Goal: Transaction & Acquisition: Purchase product/service

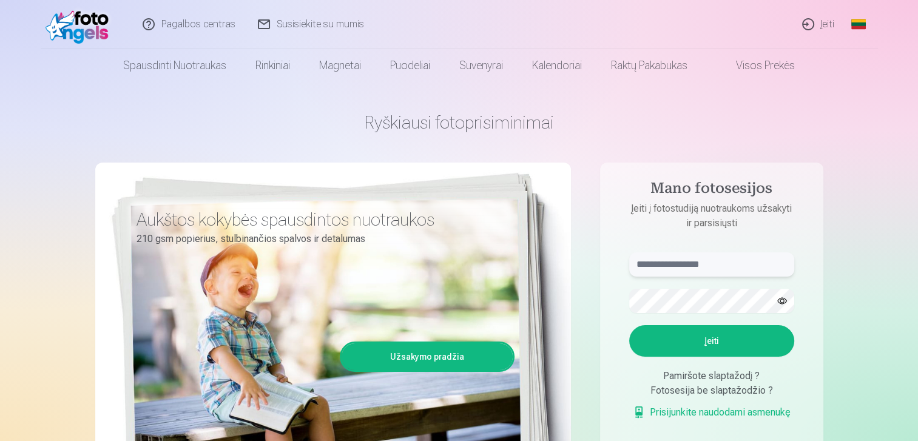
click at [723, 261] on input "text" at bounding box center [711, 264] width 165 height 24
click at [672, 263] on input "**********" at bounding box center [711, 264] width 165 height 24
type input "**********"
click at [707, 355] on button "Įeiti" at bounding box center [711, 341] width 165 height 32
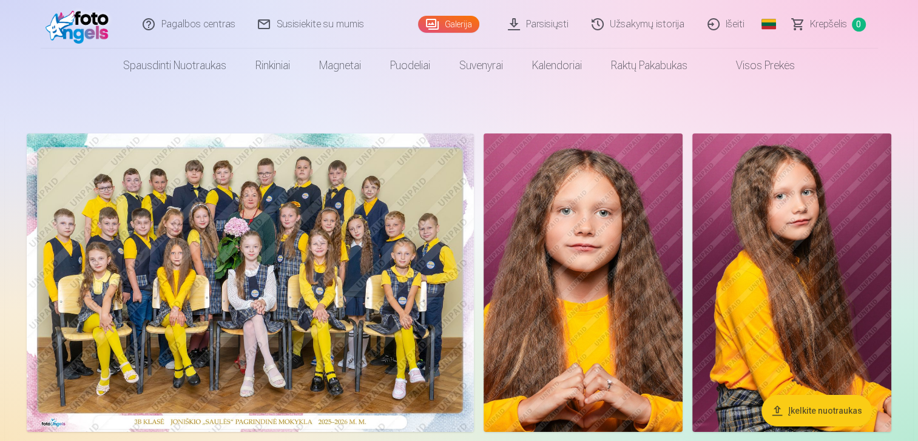
click at [137, 258] on img at bounding box center [250, 282] width 447 height 298
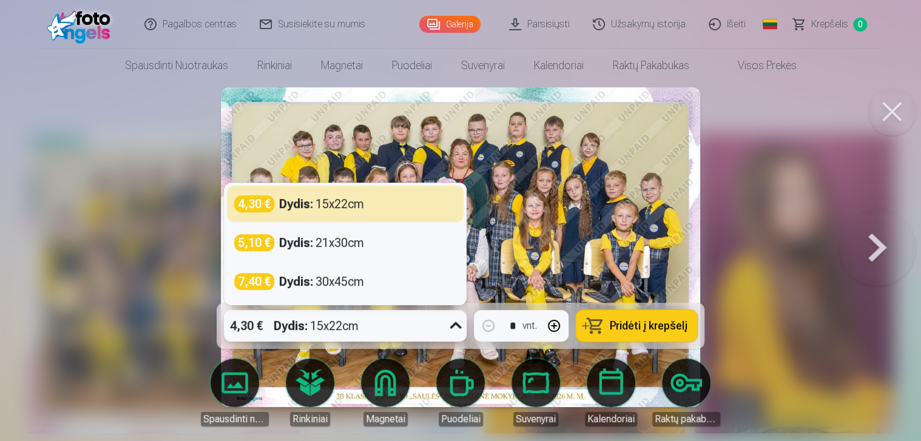
click at [450, 326] on icon at bounding box center [455, 325] width 19 height 19
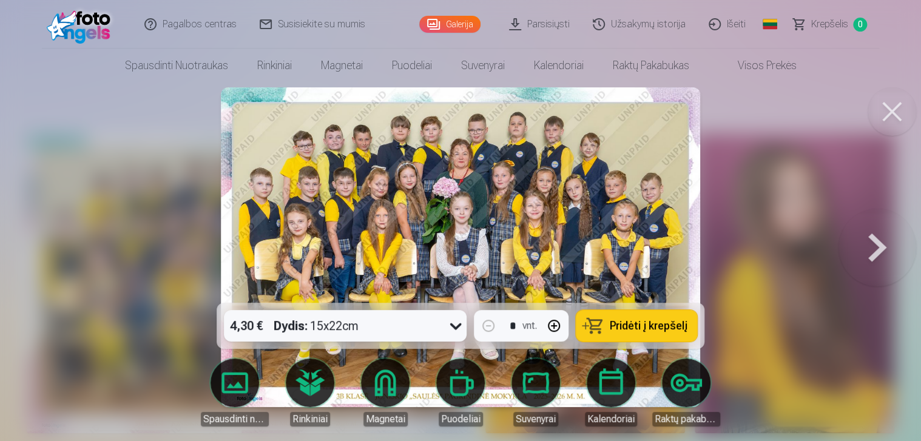
click at [630, 327] on span "Pridėti į krepšelį" at bounding box center [649, 325] width 78 height 11
click at [882, 105] on button at bounding box center [891, 111] width 49 height 49
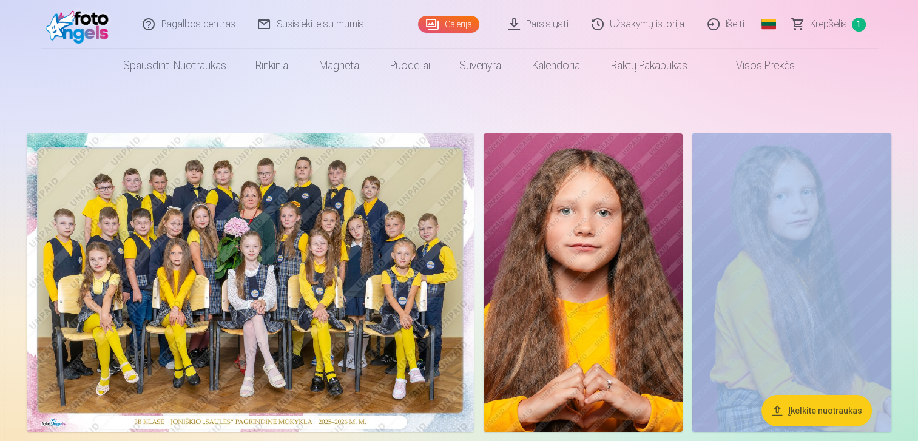
drag, startPoint x: 917, startPoint y: 364, endPoint x: 907, endPoint y: 433, distance: 69.3
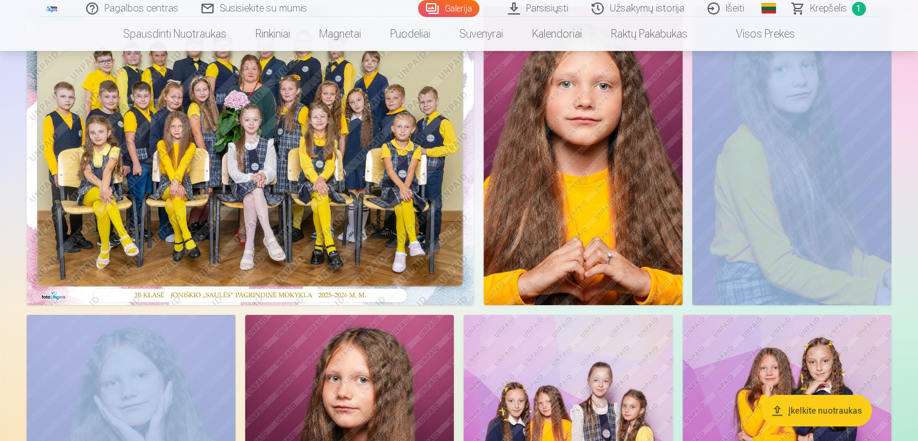
scroll to position [156, 0]
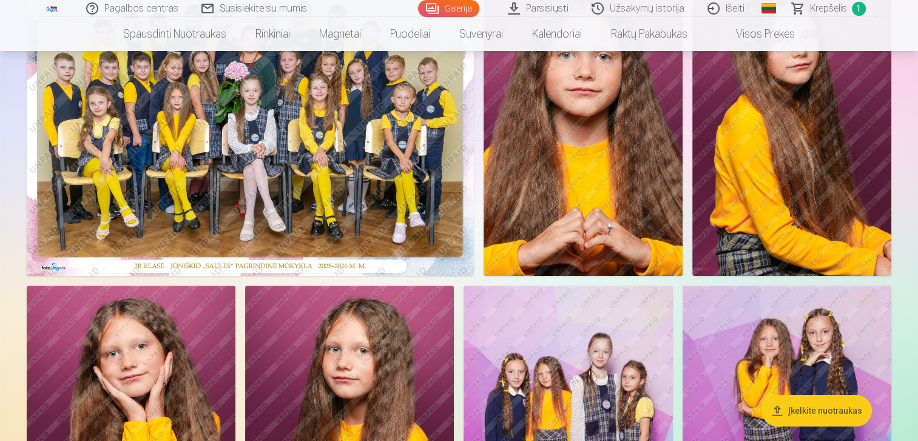
click at [99, 407] on img at bounding box center [131, 442] width 209 height 313
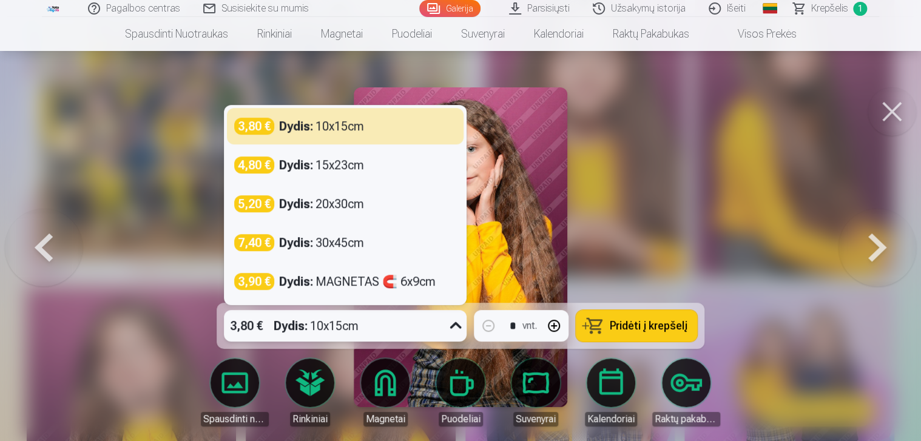
click at [345, 326] on div "Dydis : 10x15cm" at bounding box center [316, 326] width 85 height 32
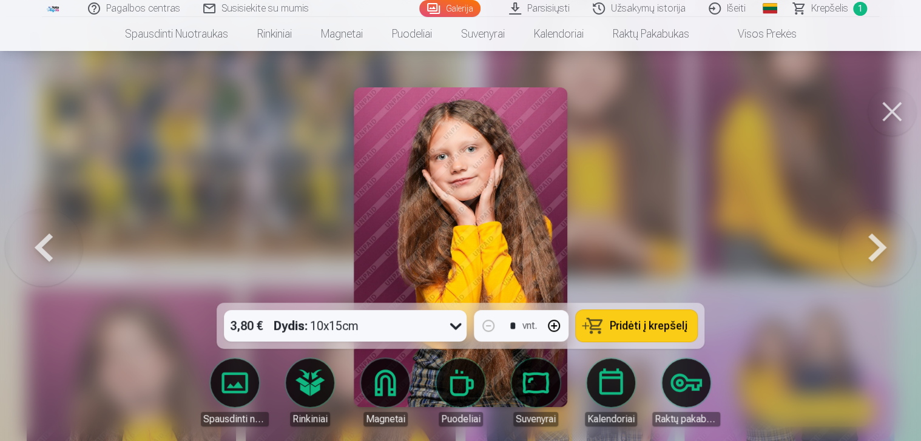
click at [551, 323] on button "button" at bounding box center [553, 325] width 29 height 29
click at [616, 323] on span "Pridėti į krepšelį" at bounding box center [649, 325] width 78 height 11
type input "*"
click at [892, 113] on button at bounding box center [891, 111] width 49 height 49
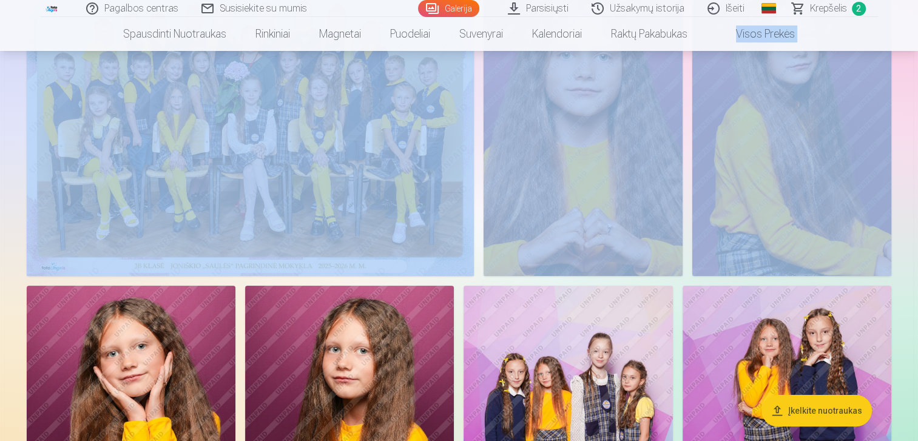
drag, startPoint x: 917, startPoint y: 30, endPoint x: 918, endPoint y: 41, distance: 10.4
click at [917, 41] on html "Pagalbos centras Susisiekite su mumis Galerija Parsisiųsti Užsakymų istorija Iš…" at bounding box center [459, 64] width 918 height 441
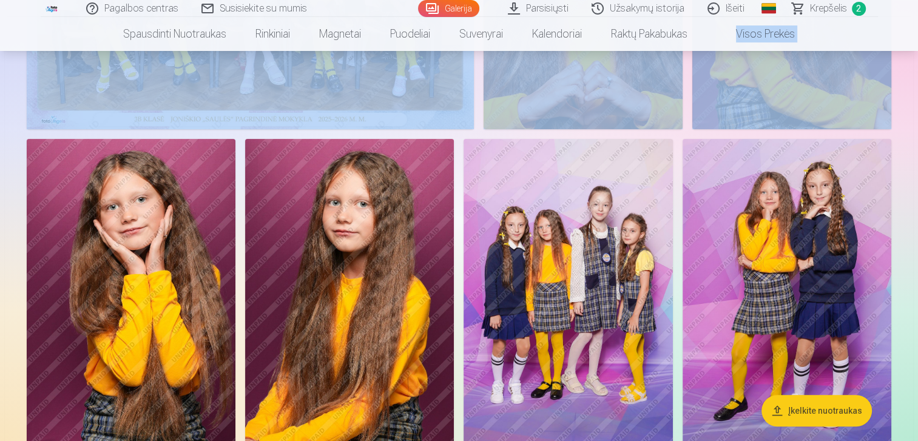
scroll to position [332, 0]
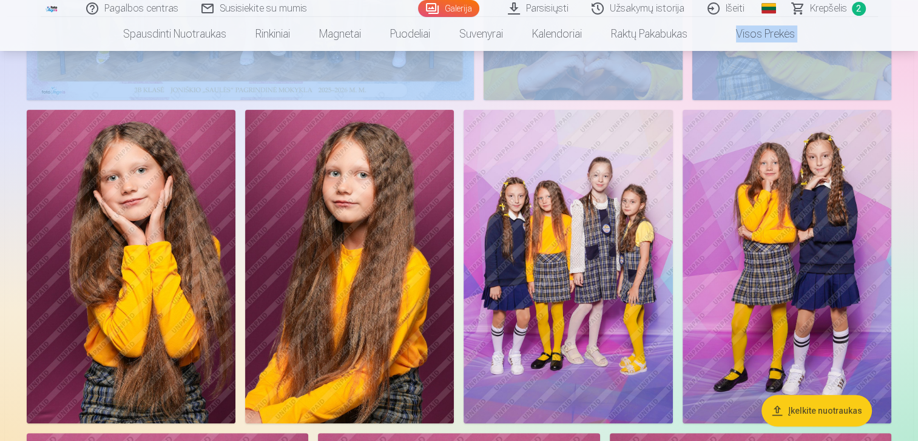
click at [633, 198] on img at bounding box center [567, 267] width 209 height 314
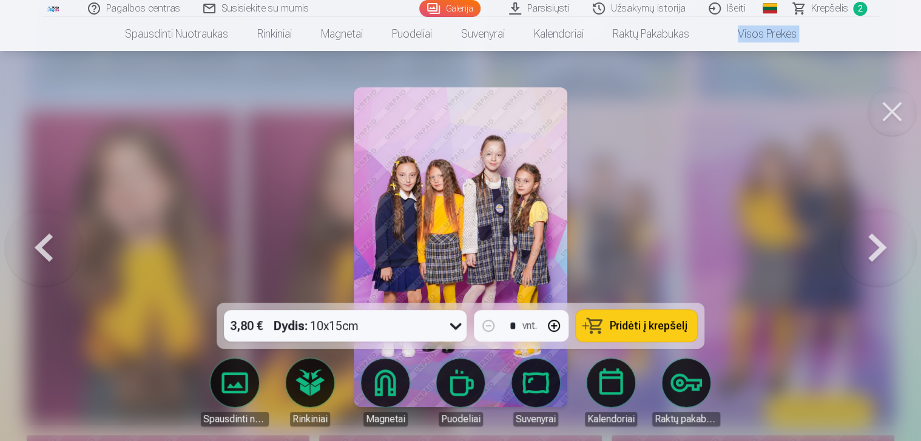
click at [670, 317] on button "Pridėti į krepšelį" at bounding box center [636, 326] width 121 height 32
click at [895, 112] on button at bounding box center [891, 111] width 49 height 49
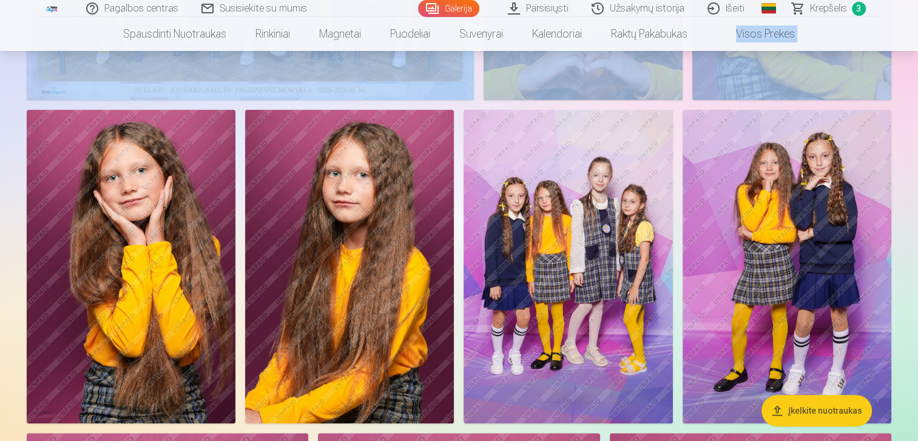
click at [802, 223] on img at bounding box center [786, 267] width 209 height 314
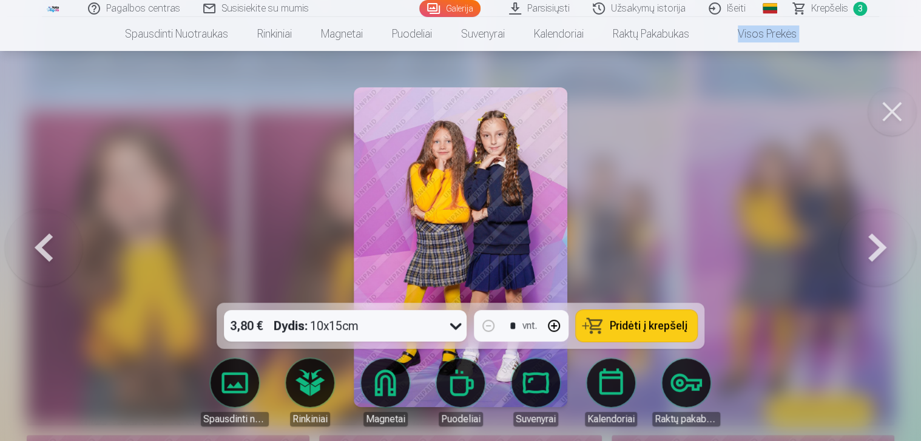
click at [602, 327] on button "Pridėti į krepšelį" at bounding box center [636, 326] width 121 height 32
click at [903, 106] on button at bounding box center [891, 111] width 49 height 49
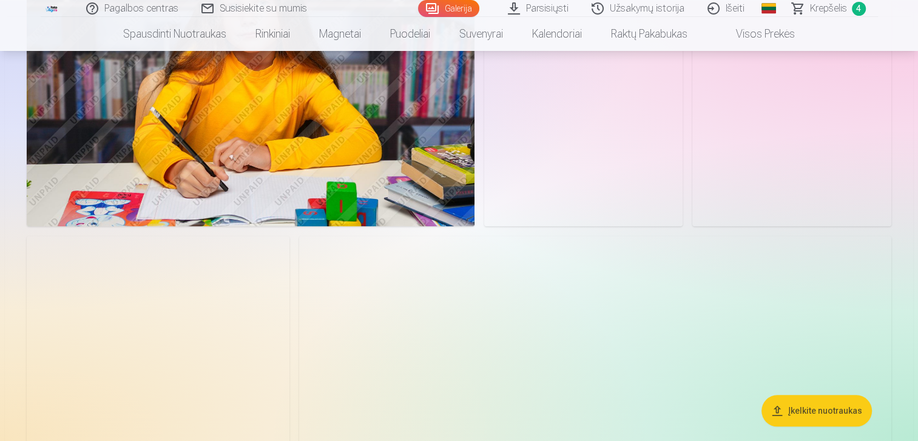
scroll to position [1123, 0]
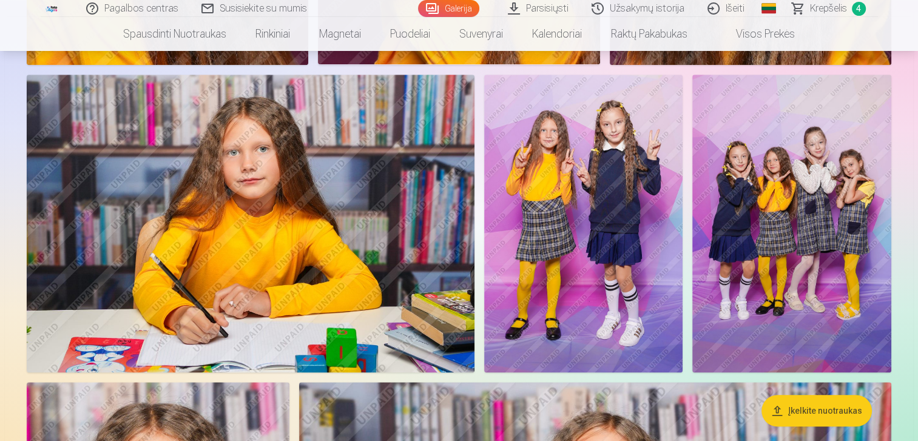
click at [750, 162] on img at bounding box center [791, 224] width 199 height 298
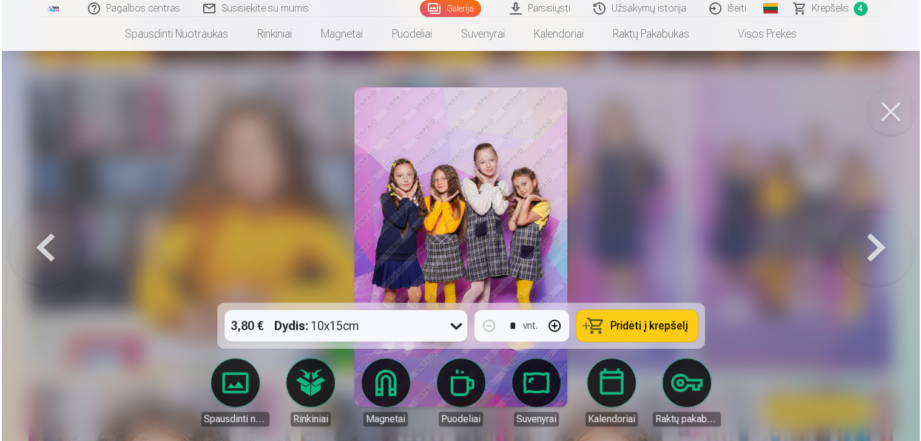
scroll to position [1125, 0]
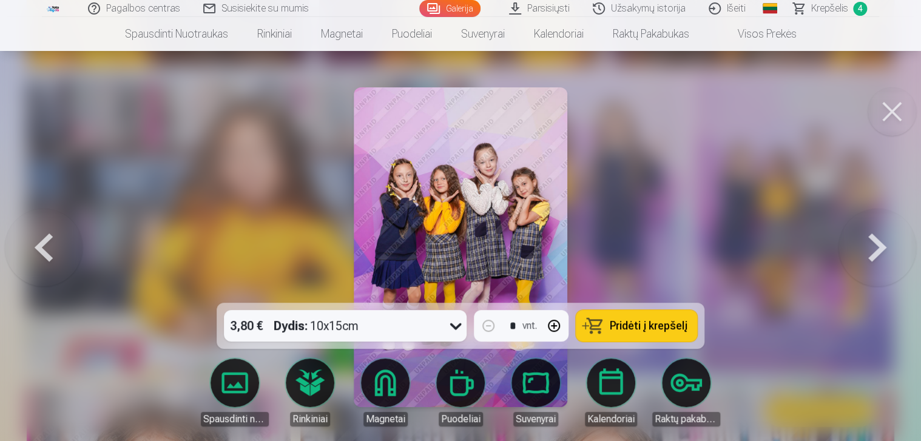
click at [662, 329] on span "Pridėti į krepšelį" at bounding box center [649, 325] width 78 height 11
click at [895, 111] on button at bounding box center [891, 111] width 49 height 49
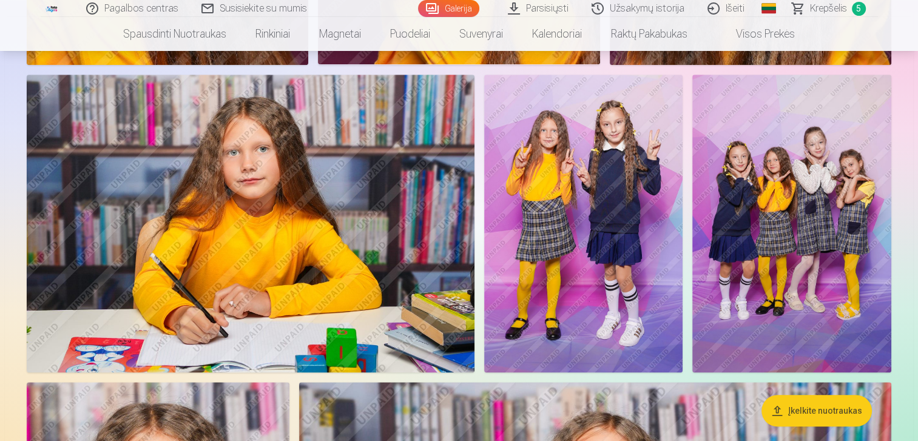
click at [615, 220] on img at bounding box center [583, 224] width 199 height 298
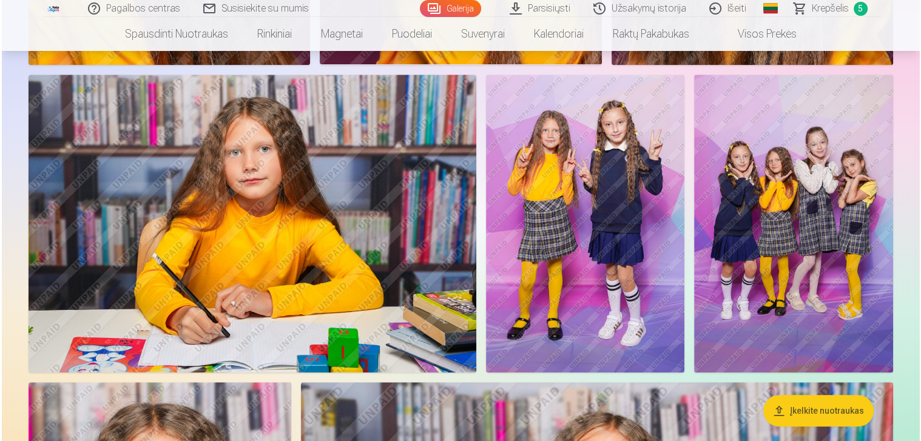
scroll to position [1125, 0]
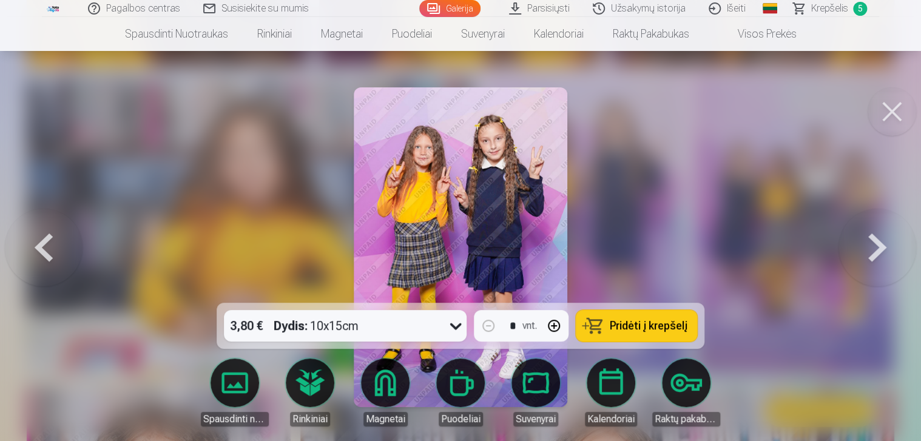
click at [625, 320] on span "Pridėti į krepšelį" at bounding box center [649, 325] width 78 height 11
click at [873, 116] on button at bounding box center [891, 111] width 49 height 49
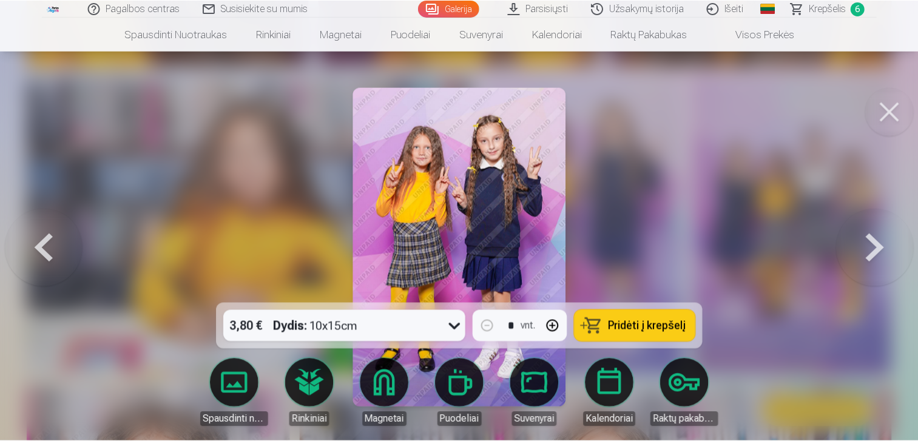
scroll to position [1123, 0]
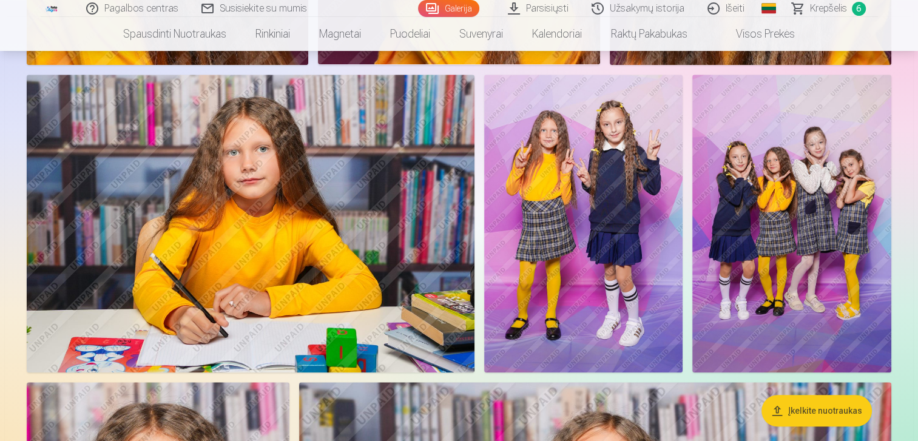
click at [813, 9] on span "Krepšelis" at bounding box center [828, 8] width 37 height 15
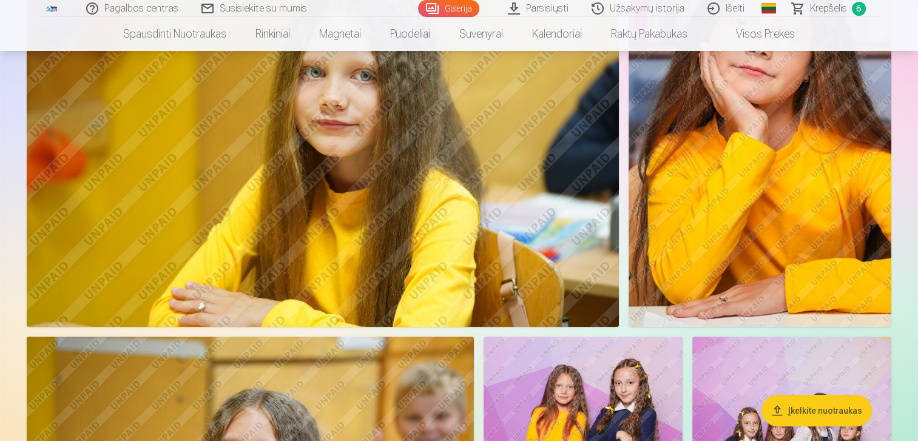
scroll to position [3896, 0]
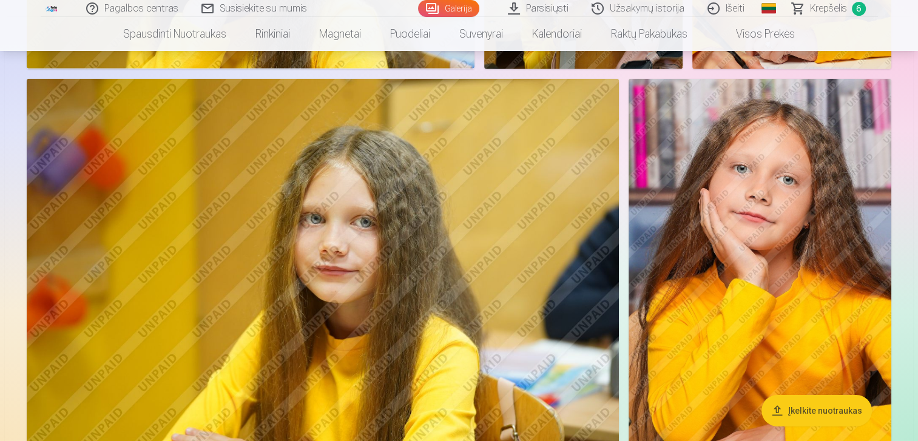
click at [670, 287] on img at bounding box center [759, 276] width 263 height 394
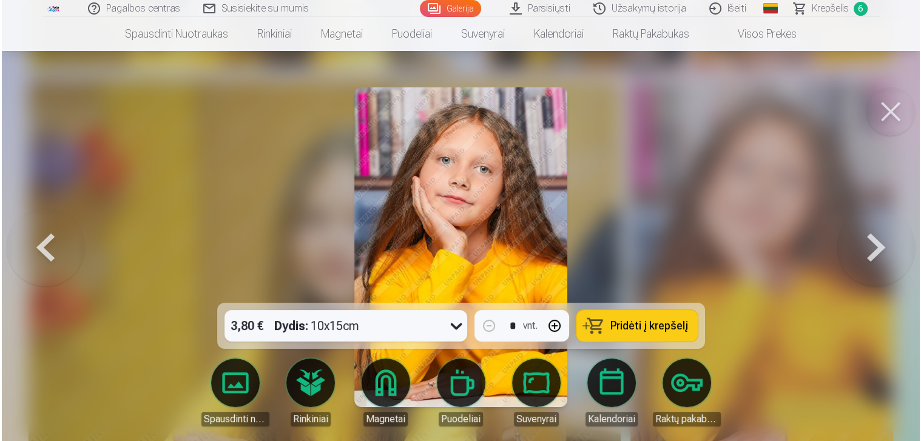
scroll to position [3908, 0]
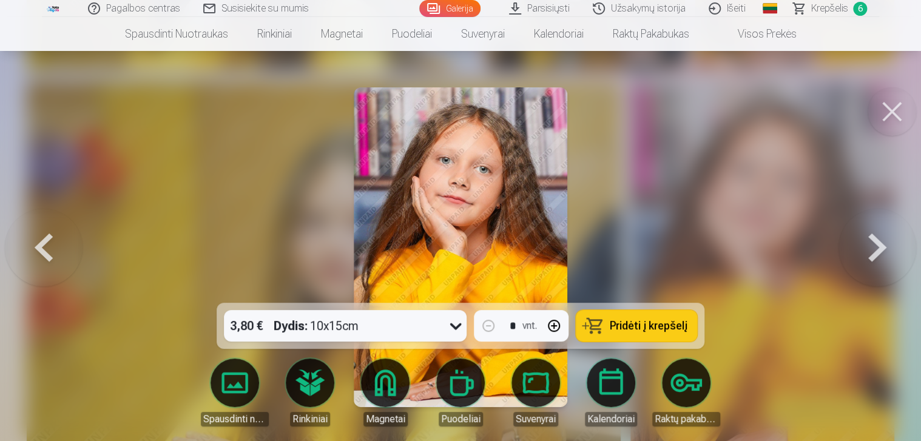
click at [623, 322] on span "Pridėti į krepšelį" at bounding box center [649, 325] width 78 height 11
click at [883, 119] on button at bounding box center [891, 111] width 49 height 49
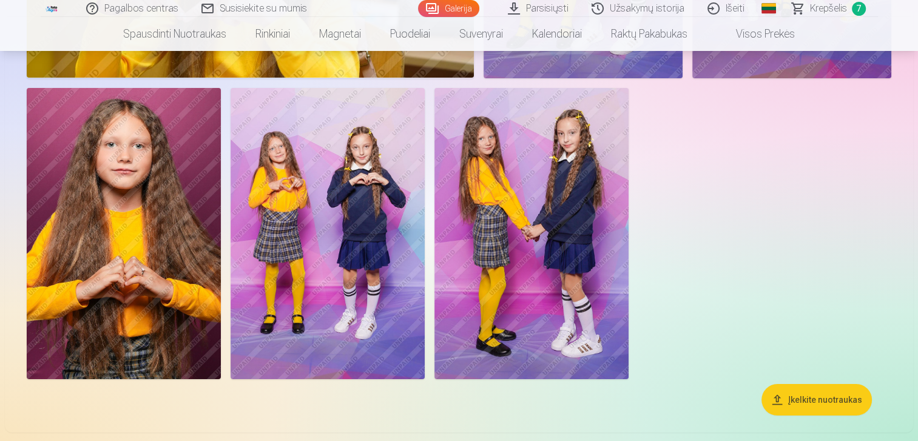
scroll to position [4609, 0]
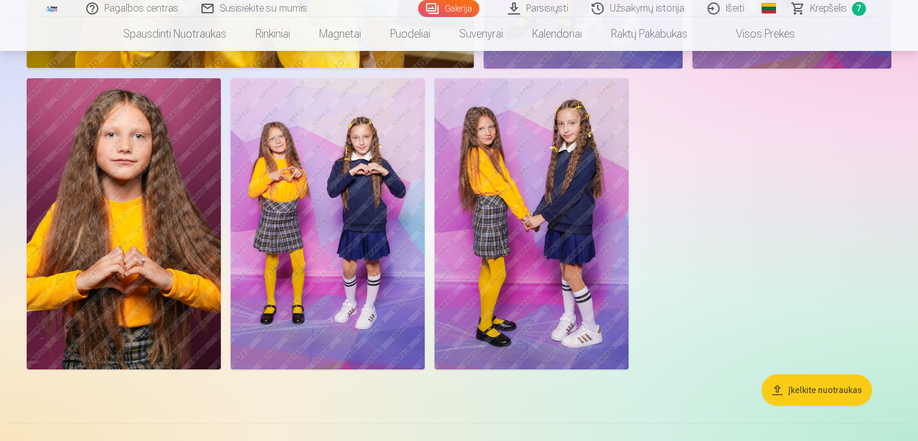
click at [510, 325] on img at bounding box center [531, 223] width 194 height 291
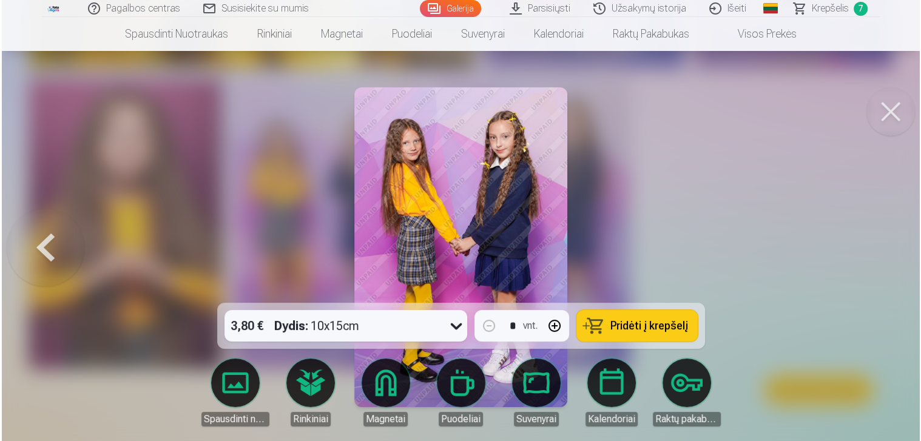
scroll to position [4624, 0]
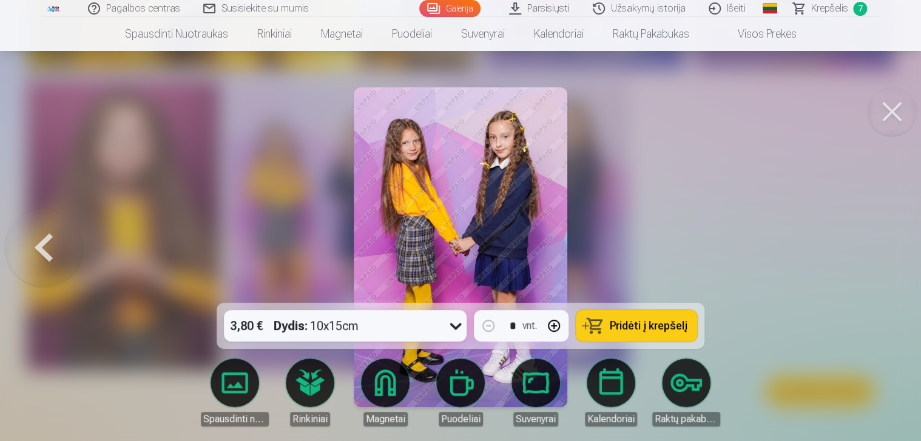
click at [892, 109] on button at bounding box center [891, 111] width 49 height 49
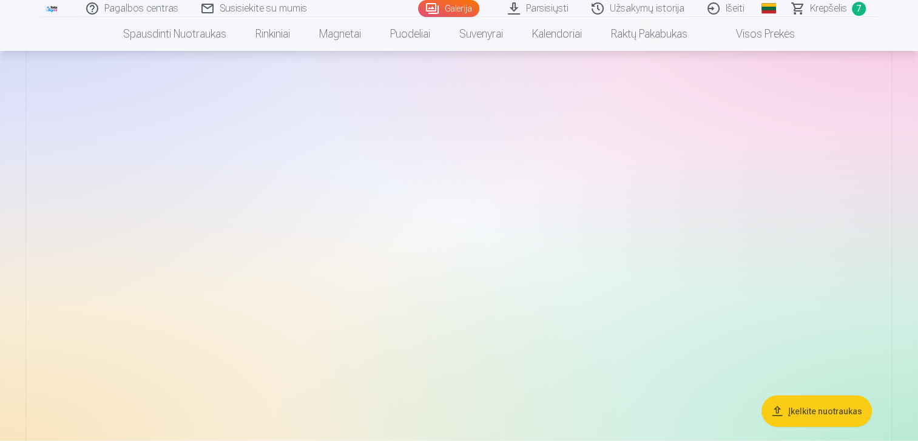
scroll to position [2012, 0]
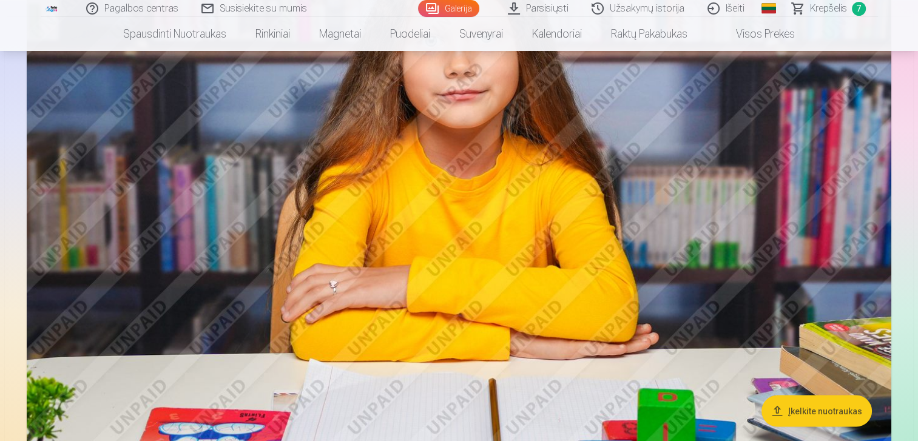
click at [814, 6] on span "Krepšelis" at bounding box center [828, 8] width 37 height 15
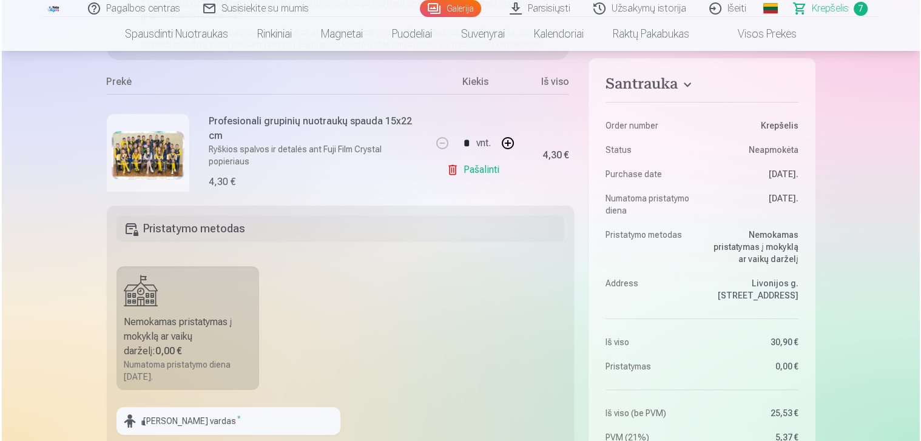
scroll to position [156, 0]
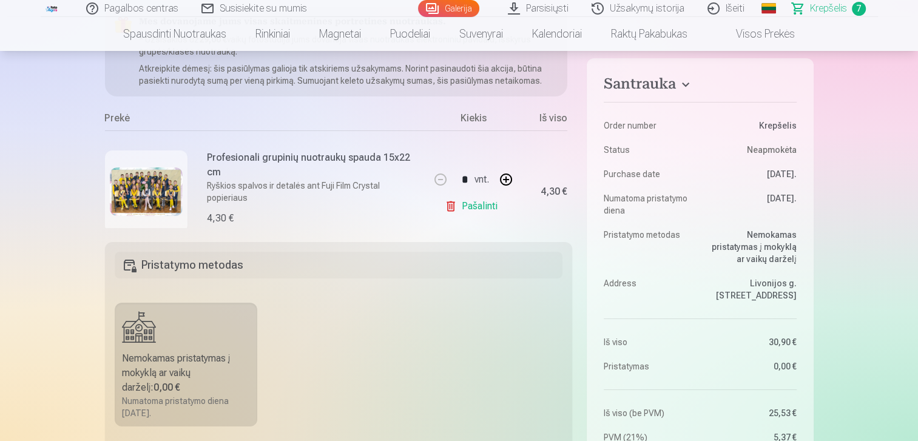
click at [146, 168] on img at bounding box center [146, 191] width 73 height 49
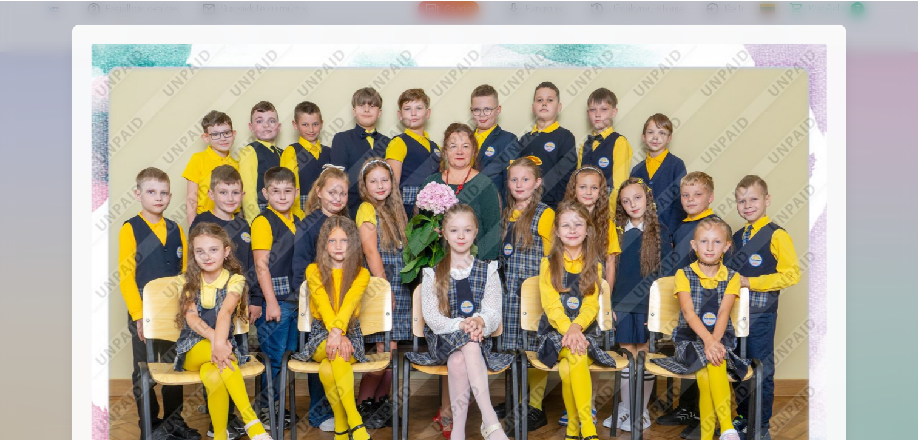
scroll to position [2012, 0]
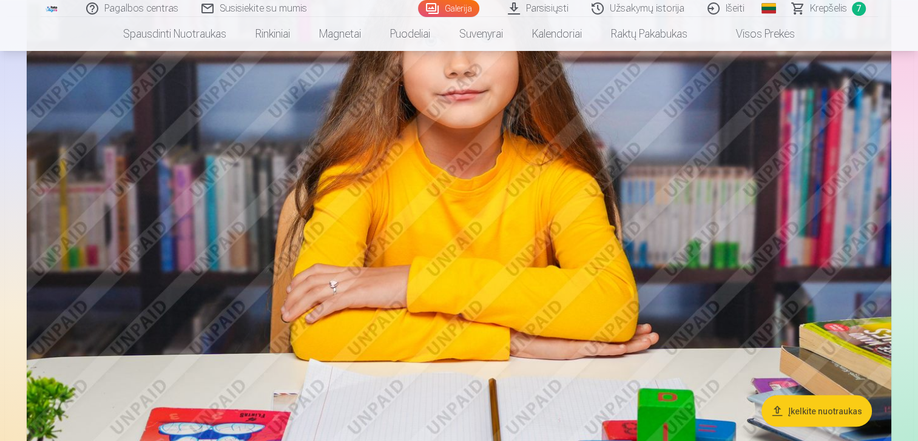
click at [833, 7] on span "Krepšelis" at bounding box center [828, 8] width 37 height 15
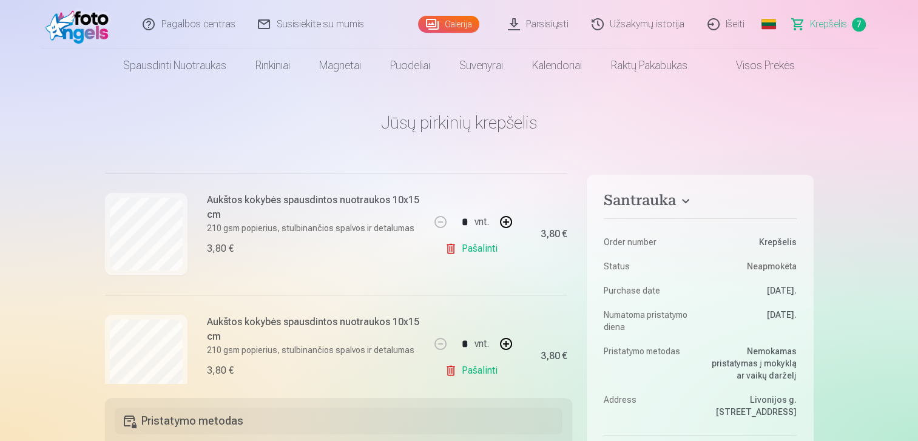
scroll to position [353, 0]
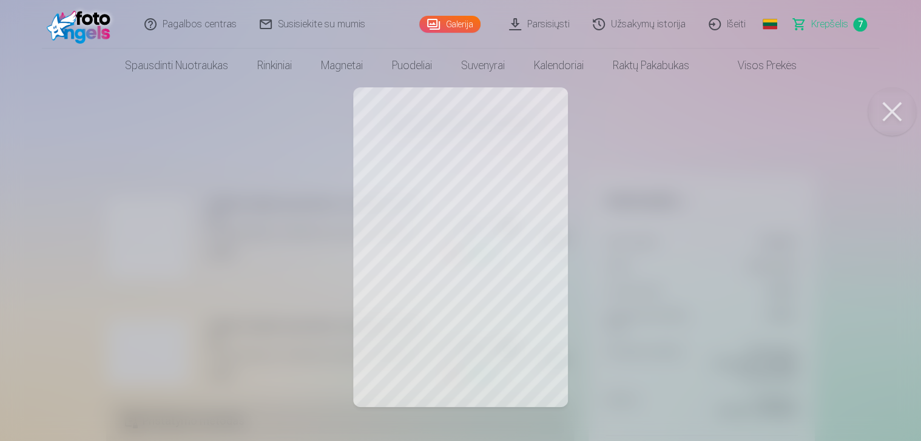
click at [362, 162] on div at bounding box center [460, 220] width 921 height 441
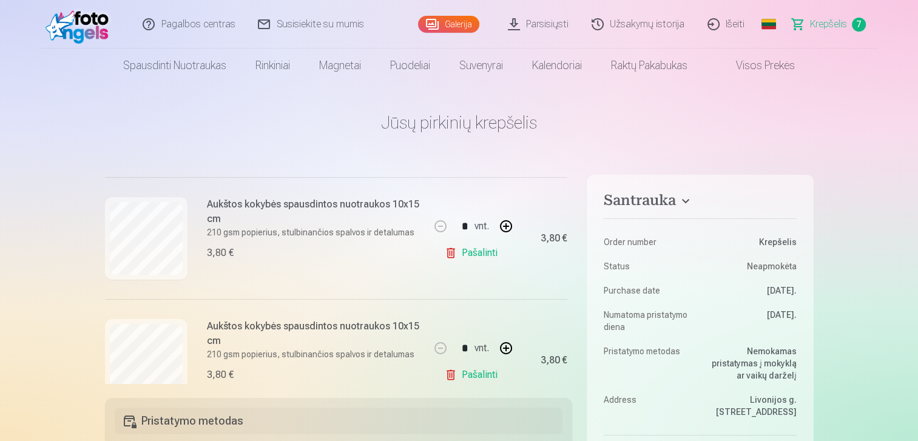
click at [456, 252] on link "Pašalinti" at bounding box center [474, 253] width 58 height 24
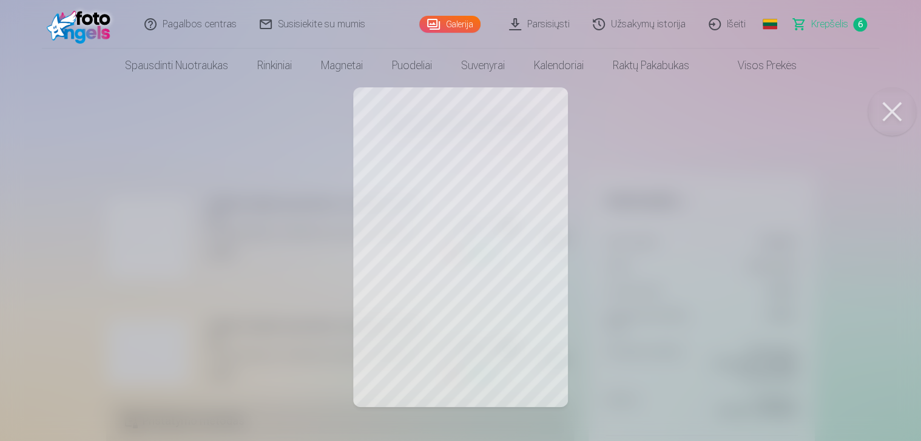
click at [887, 106] on button at bounding box center [891, 111] width 49 height 49
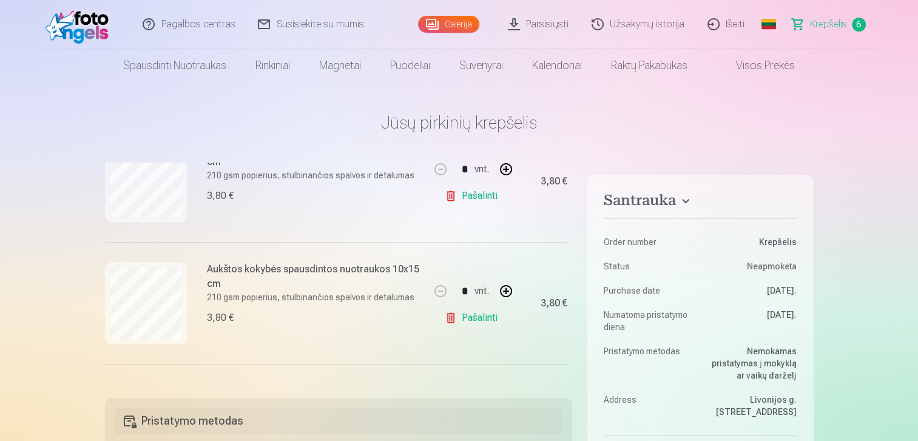
scroll to position [428, 0]
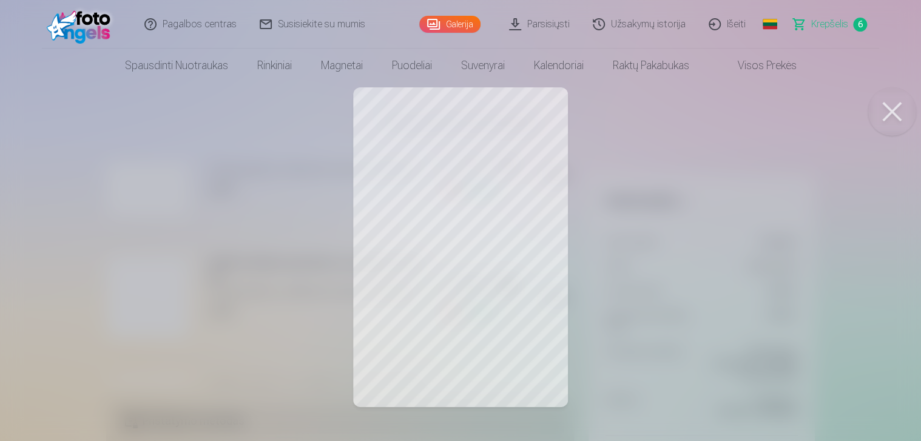
click at [899, 109] on button at bounding box center [891, 111] width 49 height 49
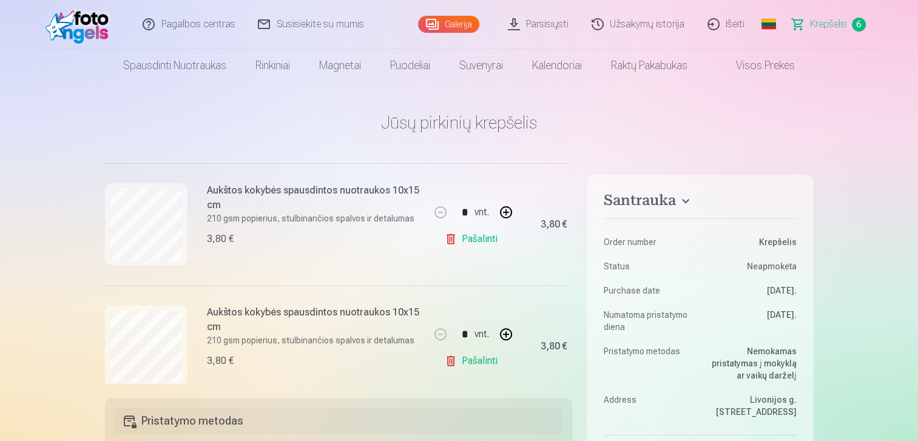
scroll to position [510, 0]
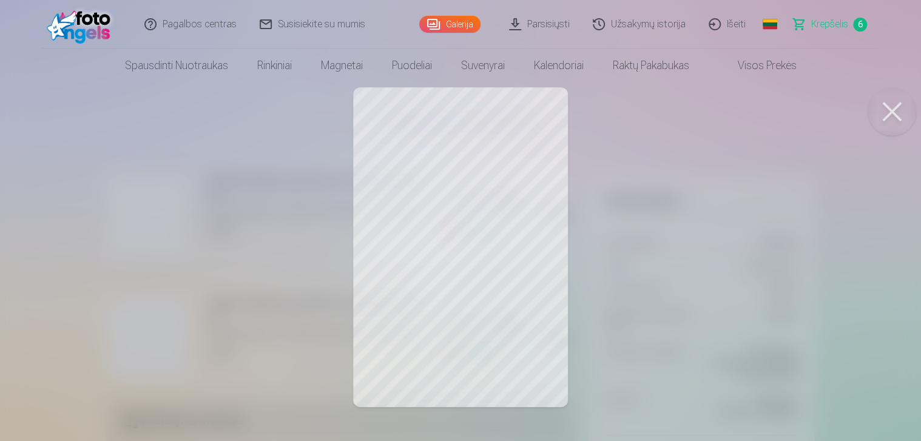
click at [893, 110] on button at bounding box center [891, 111] width 49 height 49
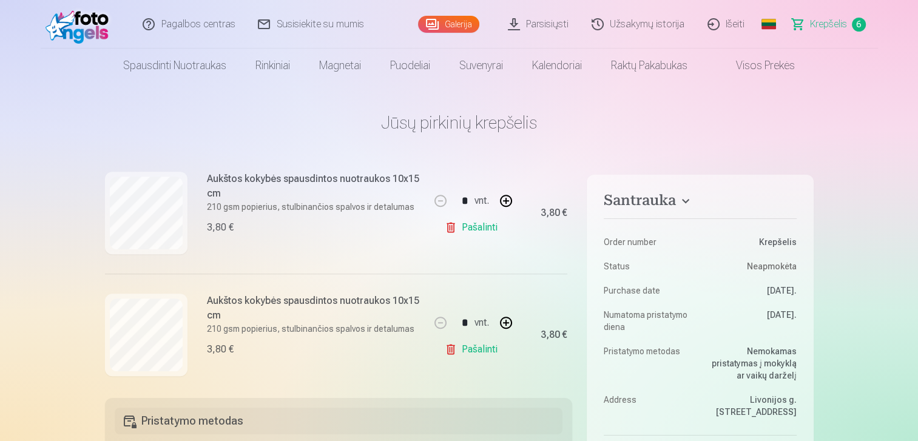
scroll to position [648, 0]
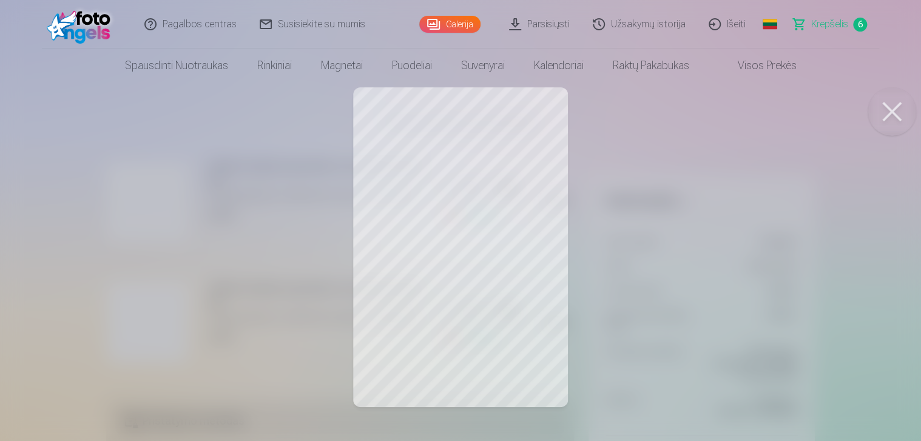
click at [616, 160] on div at bounding box center [460, 220] width 921 height 441
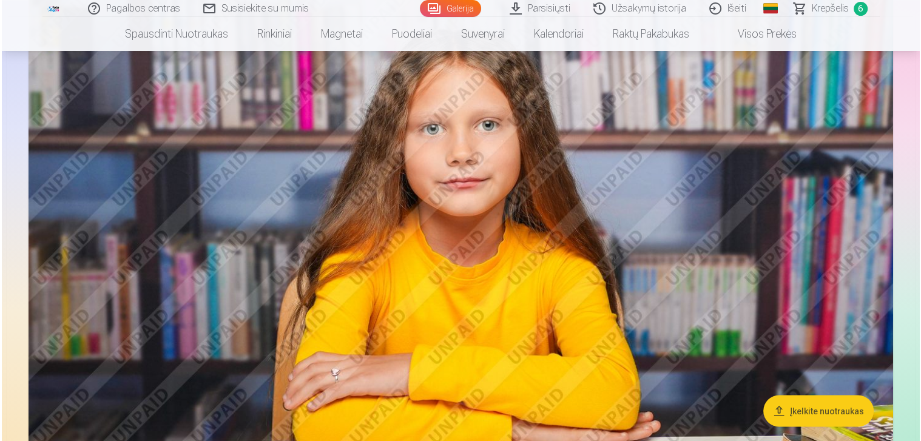
scroll to position [1934, 0]
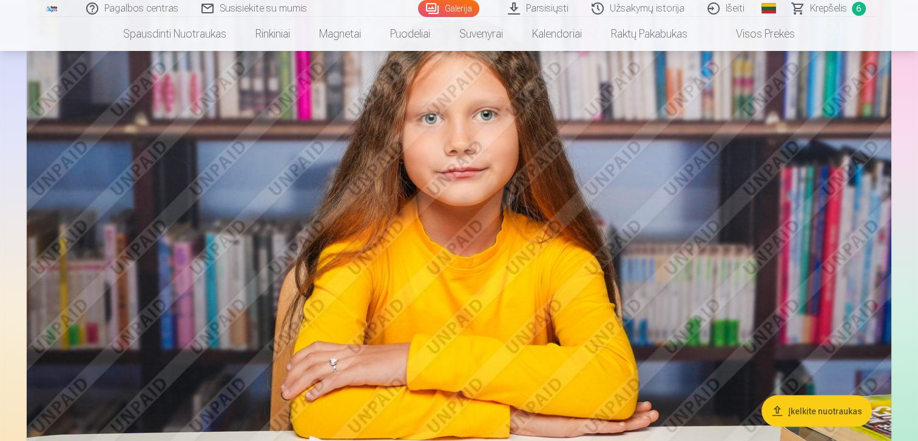
click at [611, 237] on img at bounding box center [459, 264] width 864 height 576
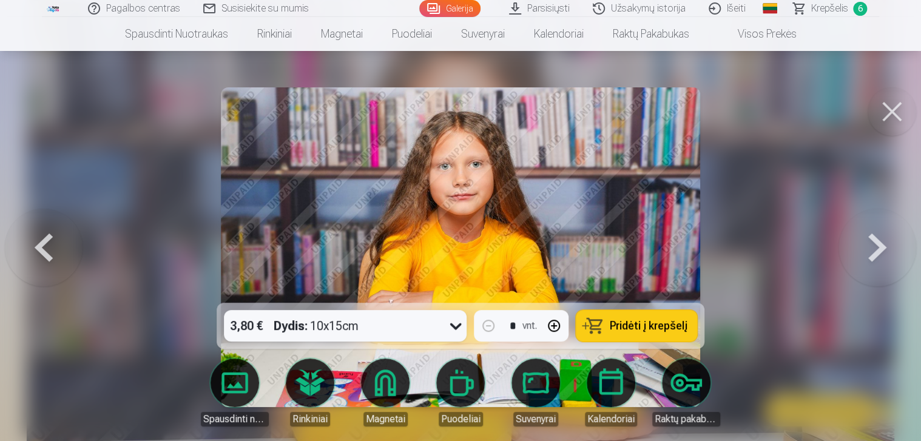
click at [652, 312] on button "Pridėti į krepšelį" at bounding box center [636, 326] width 121 height 32
click at [901, 116] on button at bounding box center [891, 111] width 49 height 49
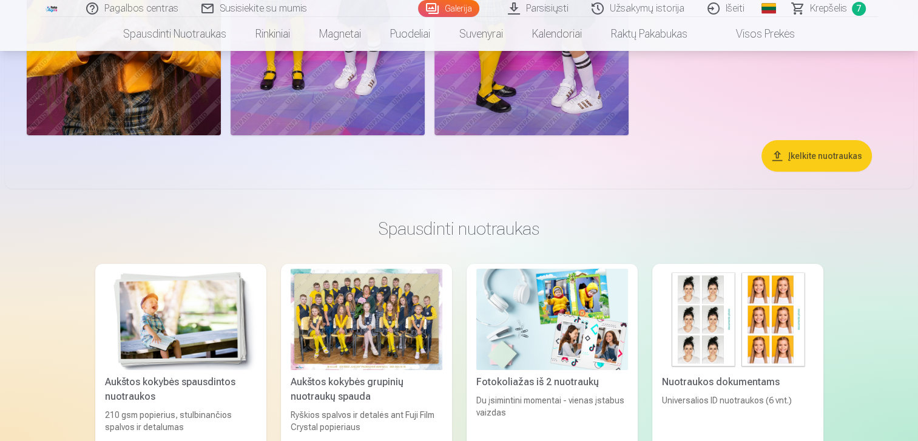
scroll to position [4453, 0]
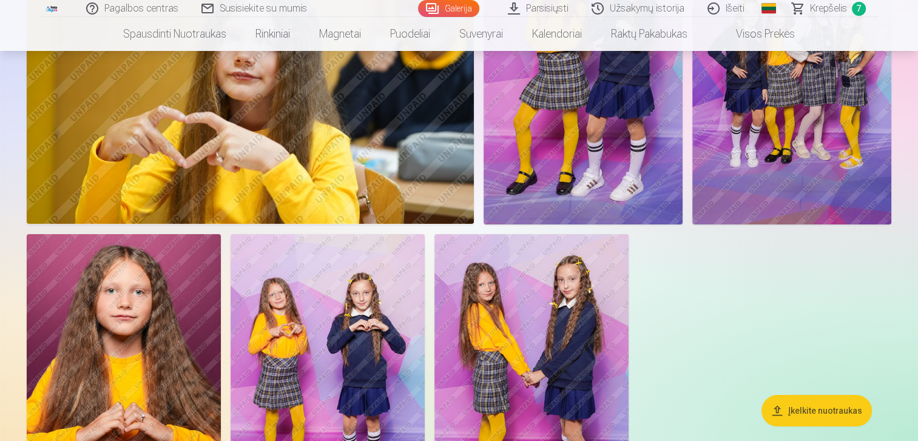
click at [538, 323] on img at bounding box center [531, 379] width 194 height 291
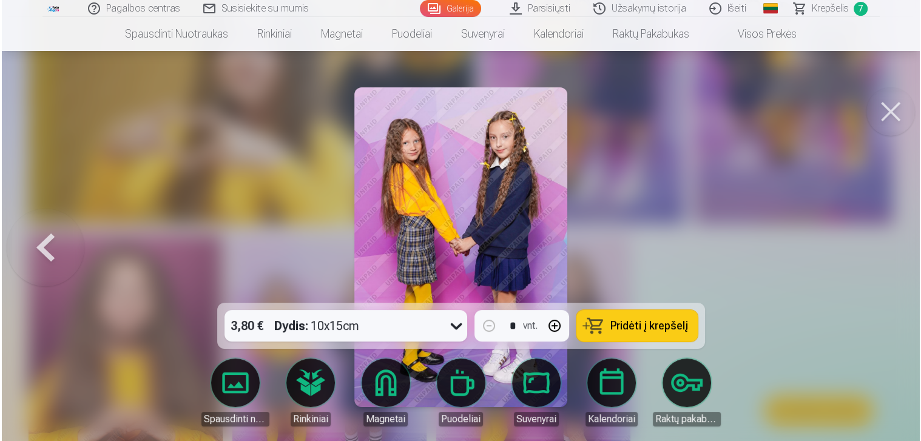
scroll to position [4468, 0]
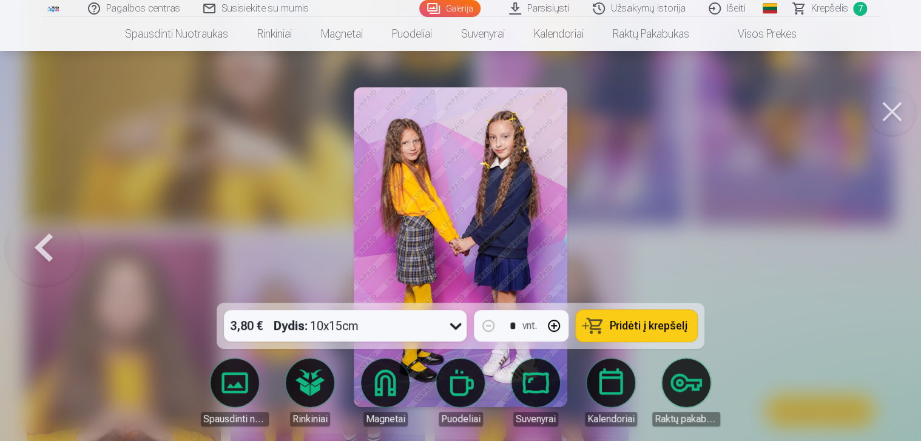
click at [610, 325] on button "Pridėti į krepšelį" at bounding box center [636, 326] width 121 height 32
click at [889, 104] on button at bounding box center [891, 111] width 49 height 49
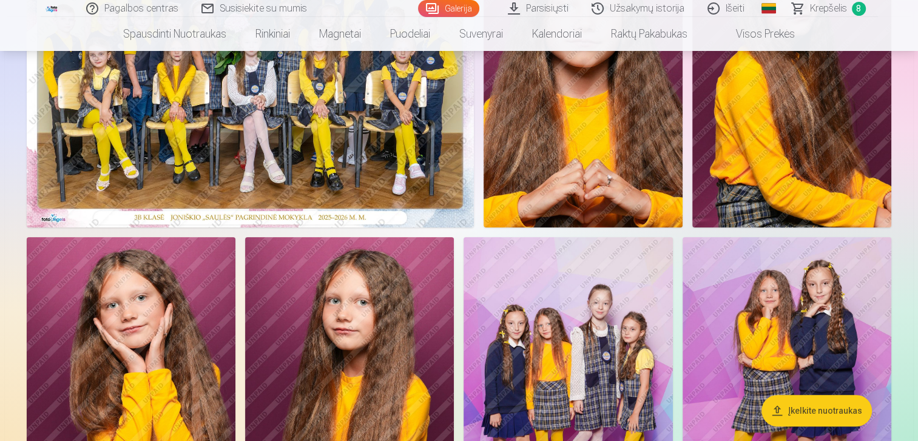
scroll to position [186, 0]
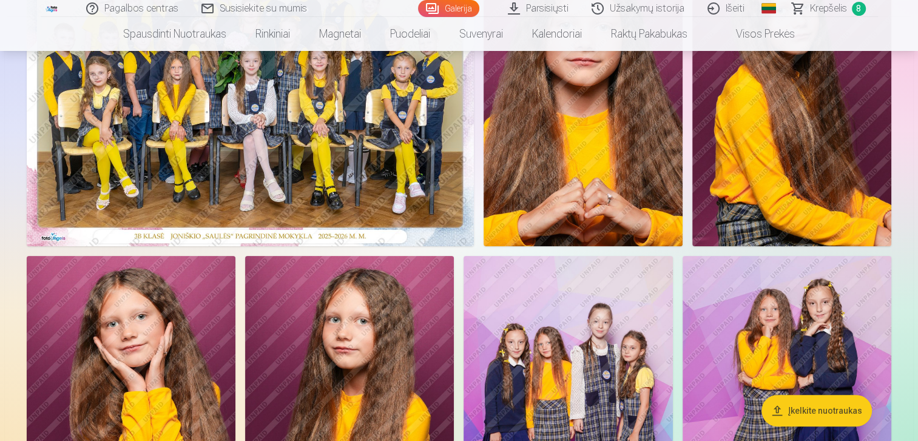
click at [809, 10] on link "Krepšelis 8" at bounding box center [829, 8] width 97 height 17
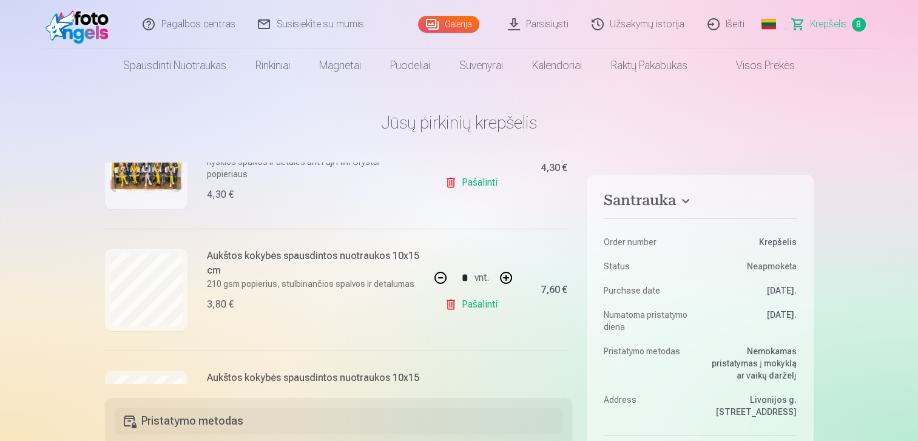
scroll to position [194, 0]
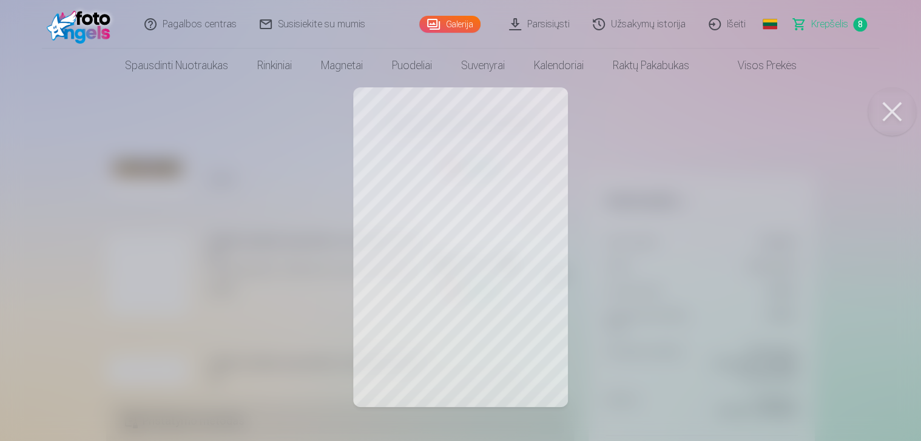
click at [439, 276] on div at bounding box center [460, 220] width 921 height 441
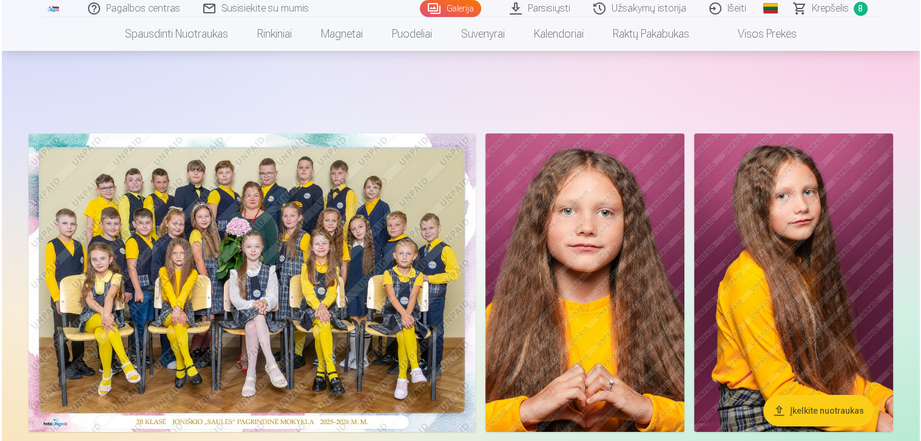
scroll to position [186, 0]
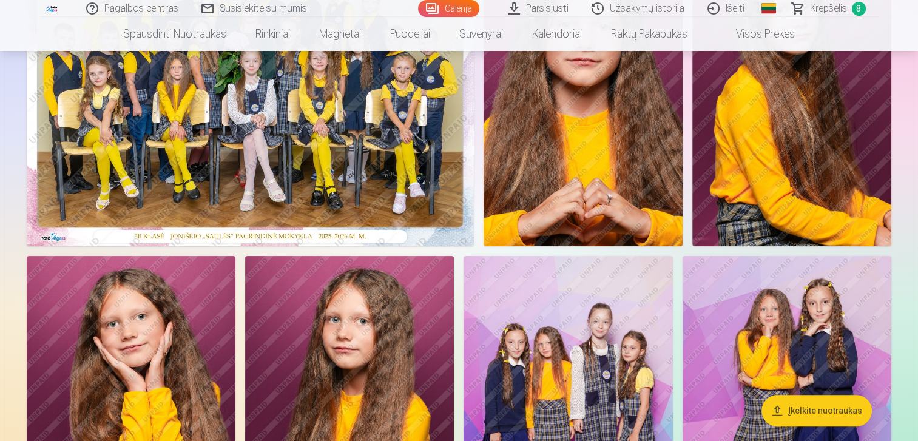
click at [128, 343] on img at bounding box center [131, 412] width 209 height 313
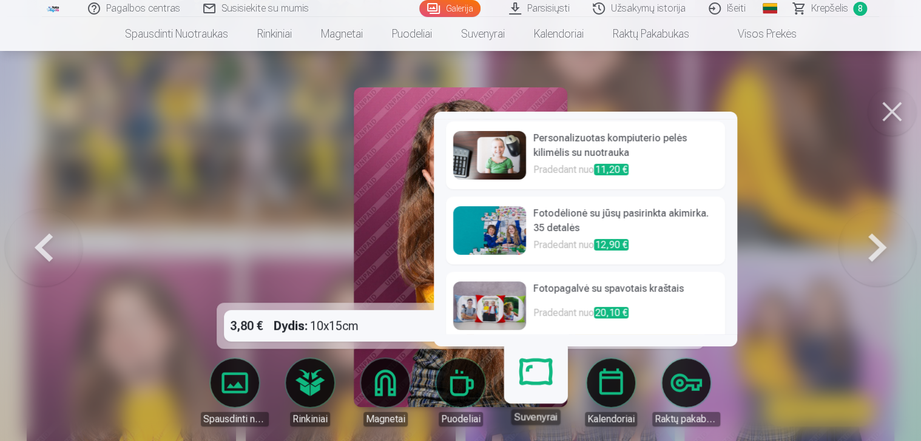
click at [589, 298] on h6 "Fotopagalvė su spavotais kraštais" at bounding box center [625, 293] width 184 height 24
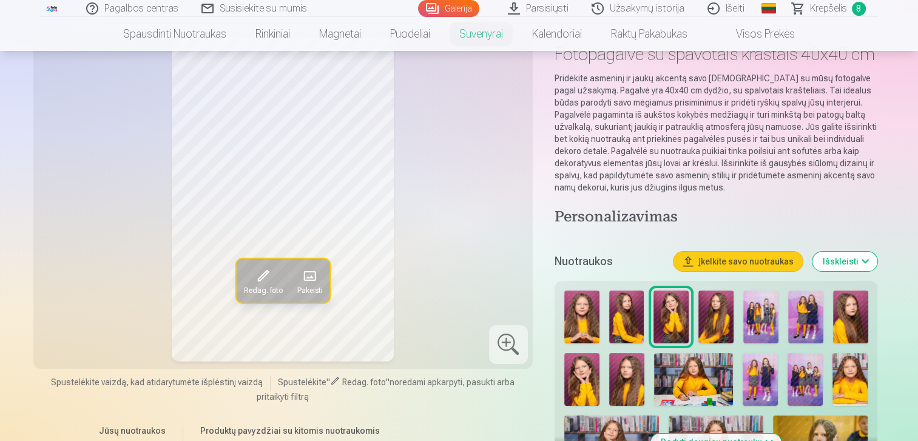
scroll to position [68, 0]
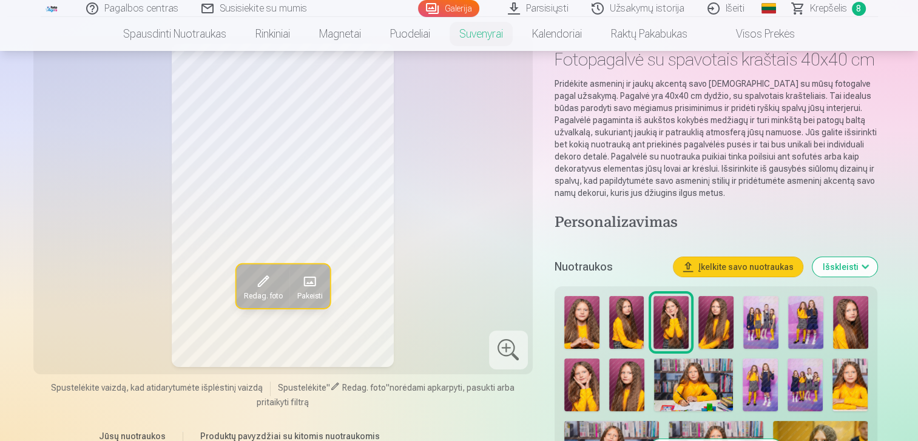
click at [843, 14] on span "Krepšelis" at bounding box center [828, 8] width 37 height 15
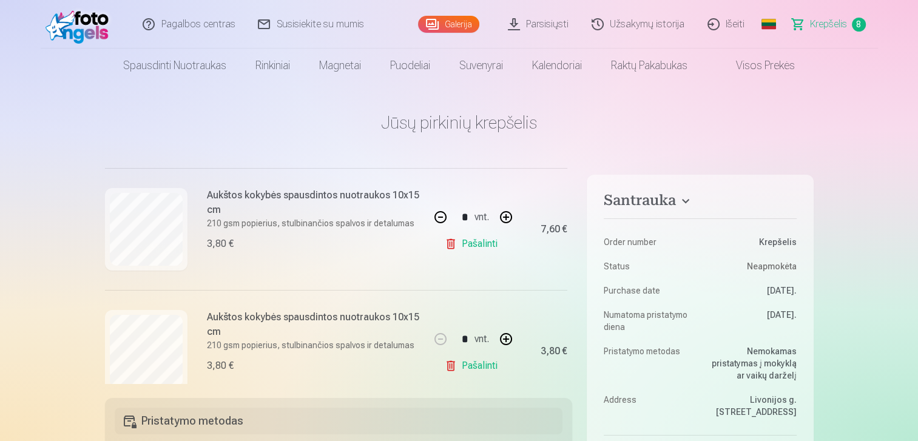
scroll to position [243, 0]
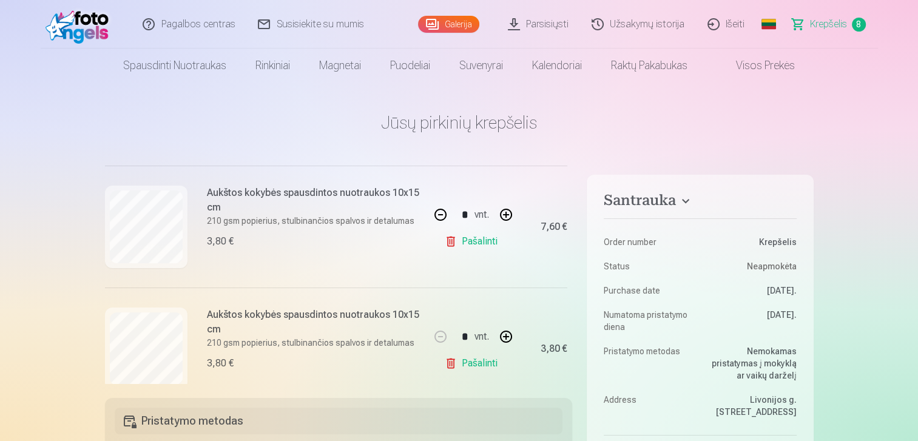
click at [433, 218] on button "button" at bounding box center [440, 214] width 29 height 29
type input "*"
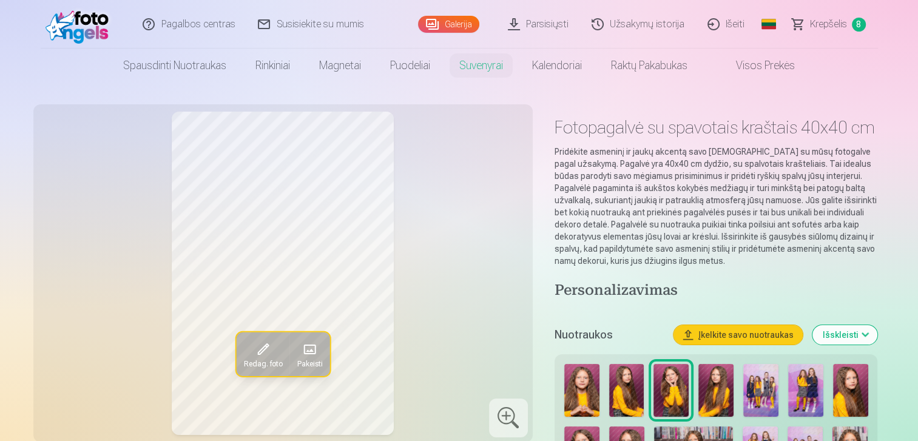
scroll to position [186, 0]
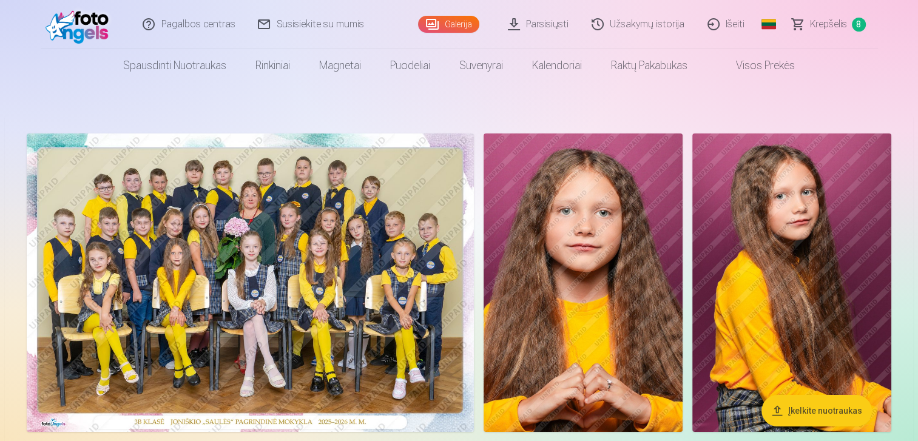
click at [627, 259] on img at bounding box center [582, 282] width 199 height 298
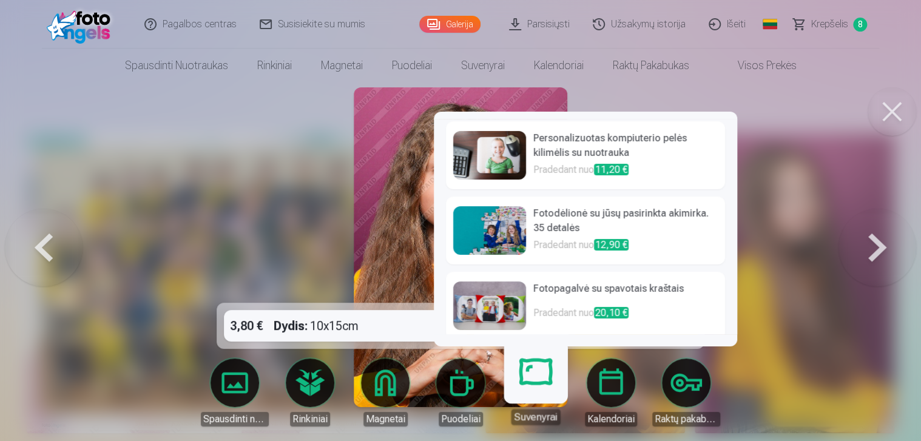
click at [546, 385] on link "Suvenyrai" at bounding box center [535, 387] width 75 height 75
click at [565, 329] on link "Fotopagalvė su spavotais kraštais Pradedant nuo 20,10 €" at bounding box center [585, 306] width 279 height 68
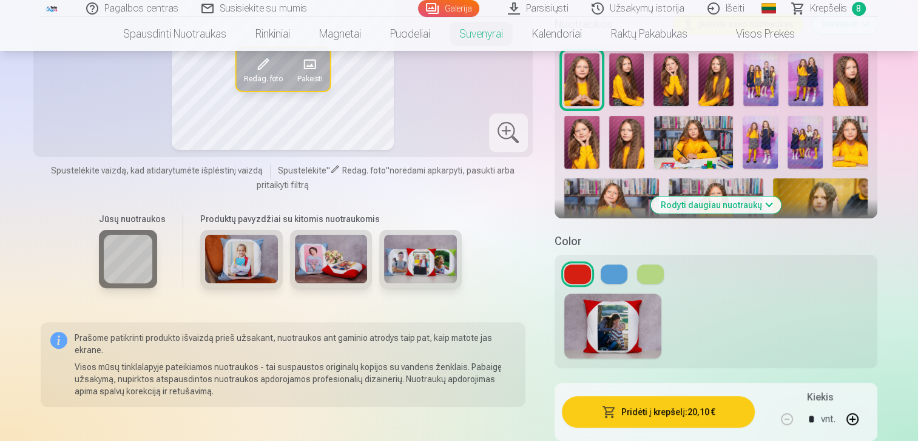
scroll to position [305, 0]
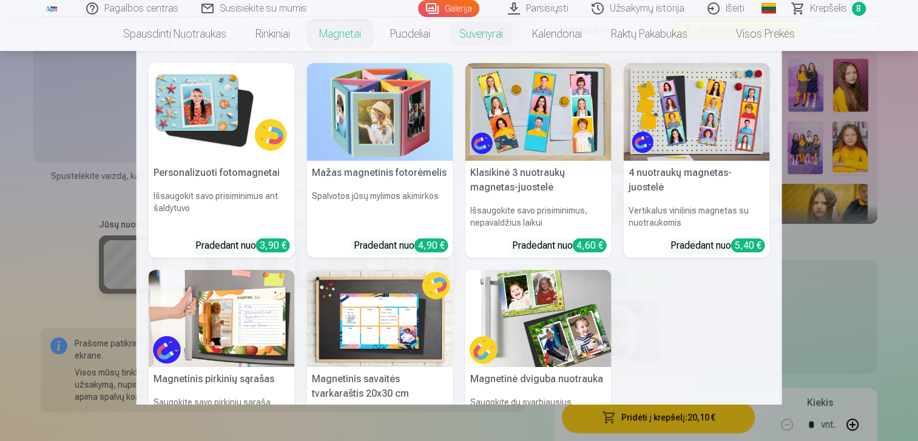
click at [49, 306] on nav "Personalizuoti fotomagnetai Išsaugokit savo prisiminimus ant šaldytuvo Pradedan…" at bounding box center [459, 228] width 918 height 354
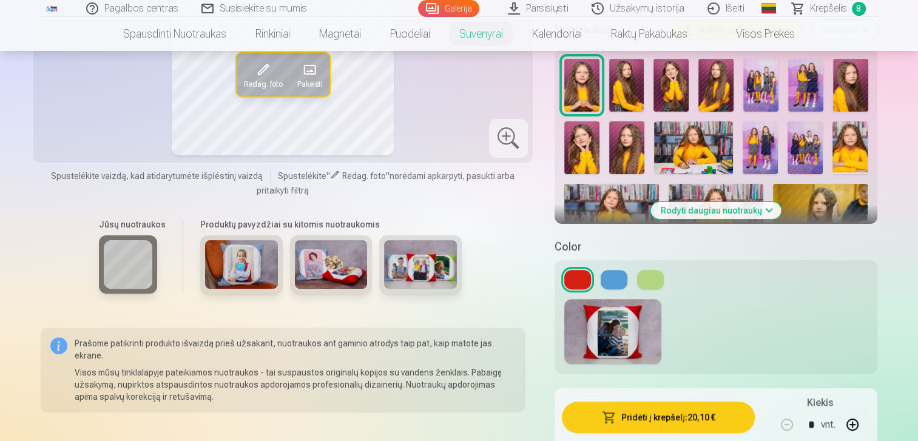
click at [245, 271] on img at bounding box center [241, 264] width 73 height 49
click at [609, 271] on button at bounding box center [614, 279] width 27 height 19
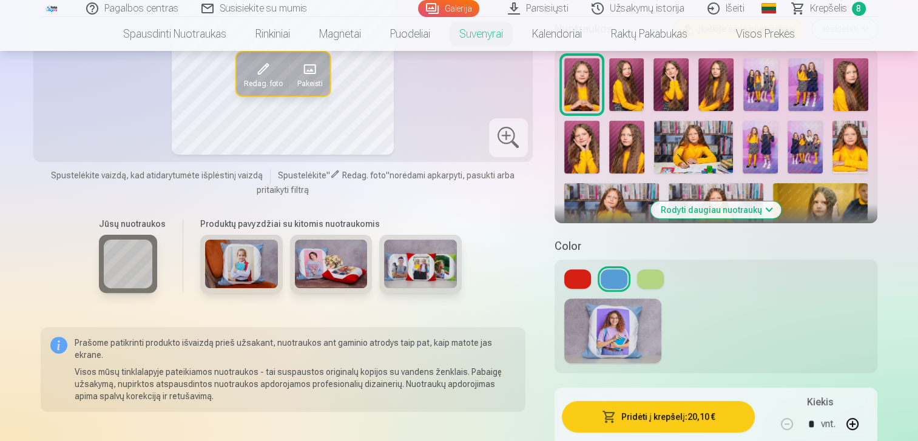
scroll to position [321, 0]
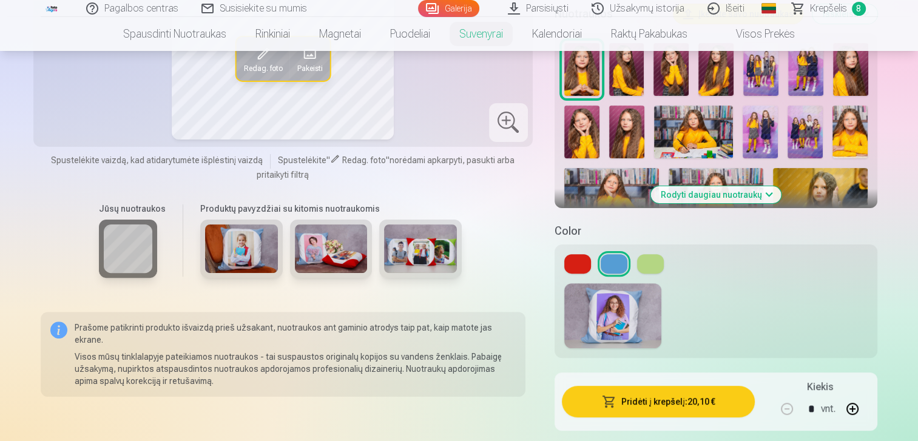
click at [642, 263] on button at bounding box center [650, 263] width 27 height 19
click at [578, 261] on button at bounding box center [577, 263] width 27 height 19
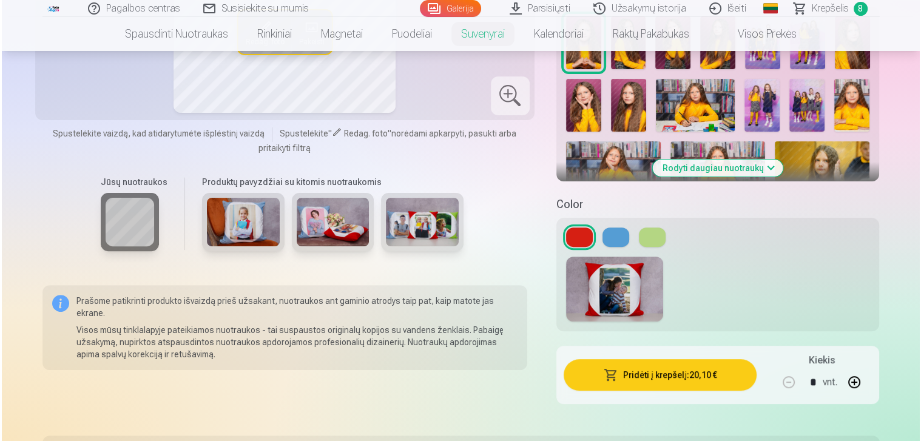
scroll to position [337, 0]
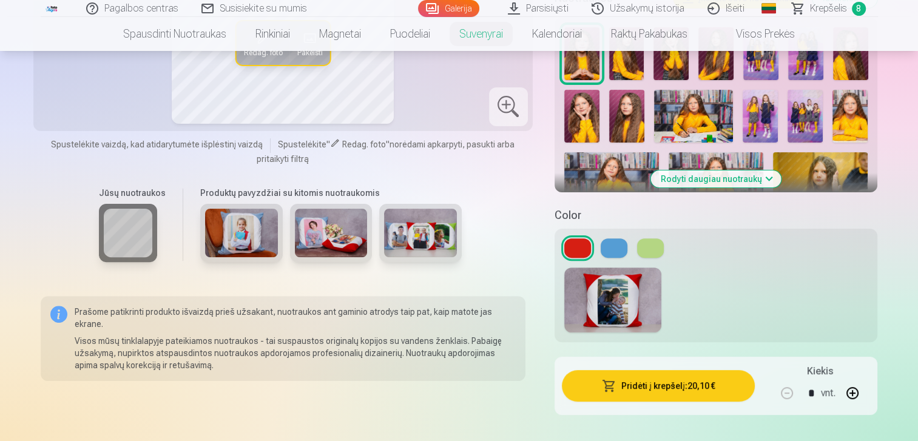
click at [618, 248] on button at bounding box center [614, 247] width 27 height 19
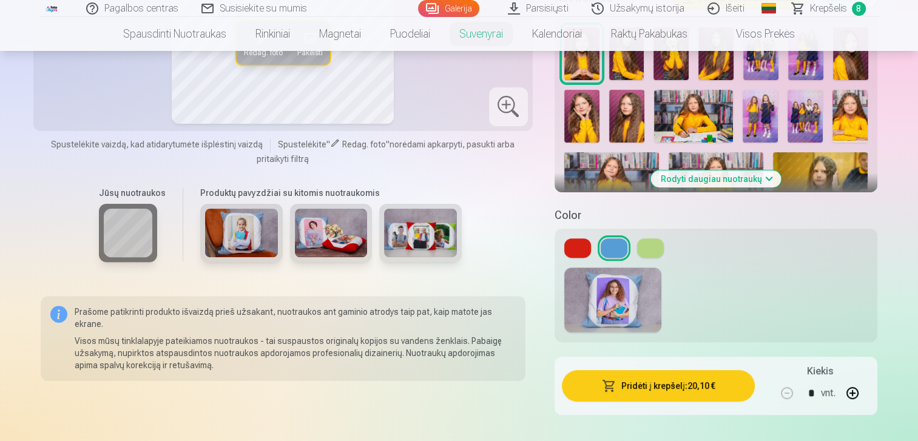
click at [642, 245] on button at bounding box center [650, 247] width 27 height 19
click at [583, 253] on button at bounding box center [577, 247] width 27 height 19
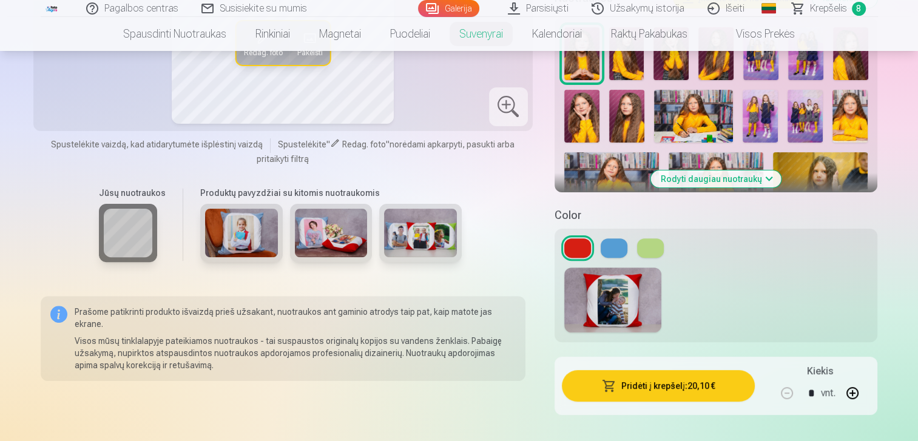
click at [607, 259] on div at bounding box center [715, 300] width 323 height 84
click at [616, 239] on button at bounding box center [614, 247] width 27 height 19
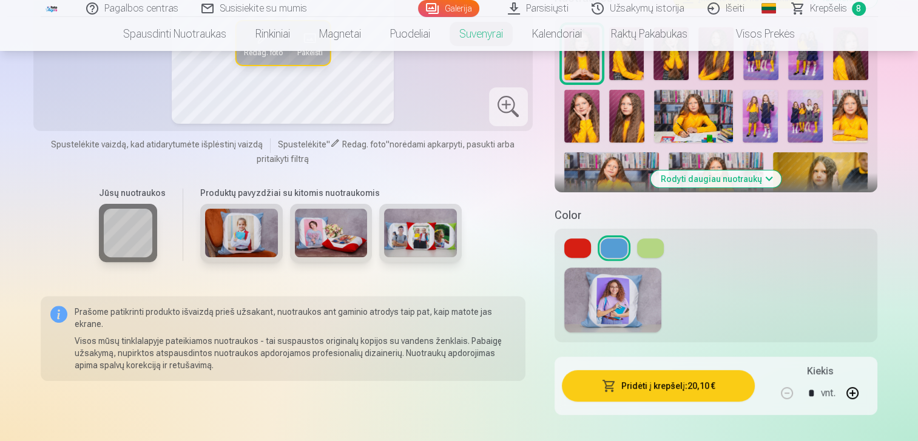
click at [635, 386] on button "Pridėti į krepšelį : 20,10 €" at bounding box center [659, 386] width 194 height 32
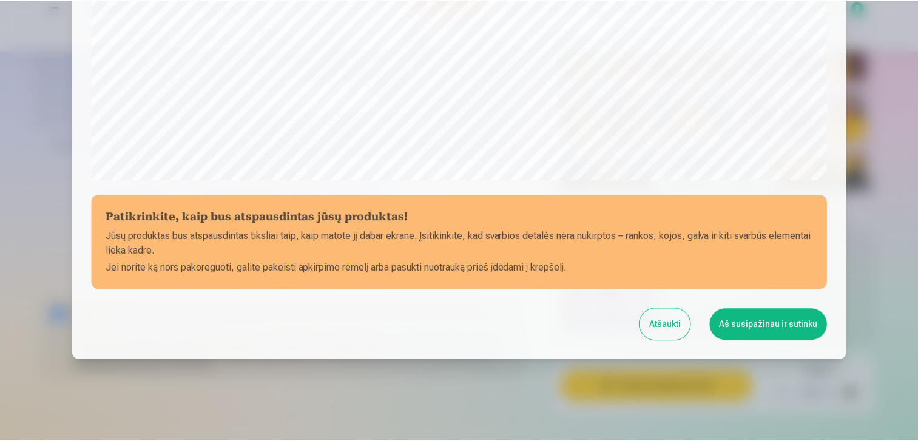
scroll to position [432, 0]
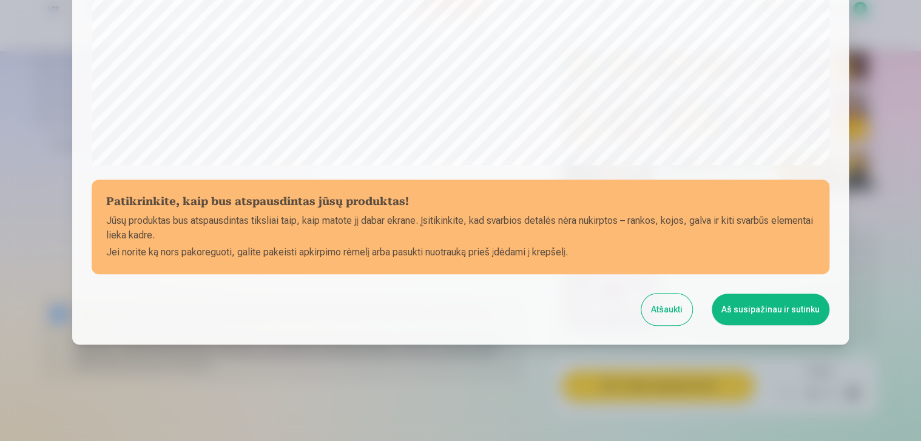
click at [681, 317] on button "Atšaukti" at bounding box center [666, 310] width 51 height 32
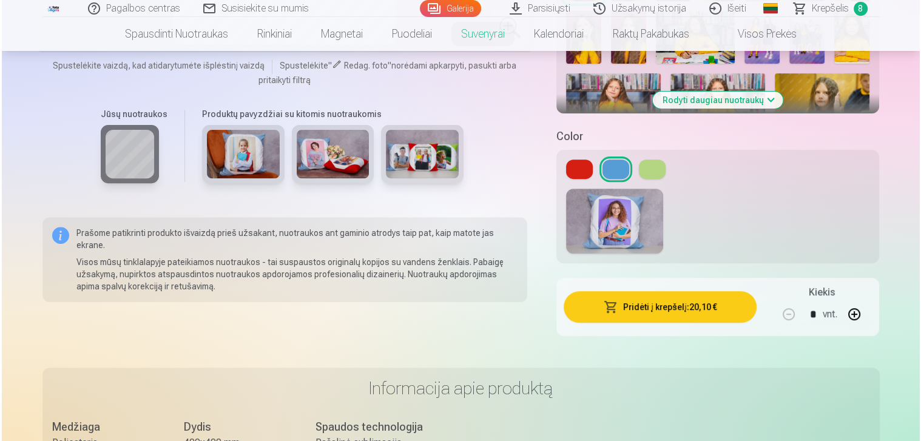
scroll to position [437, 0]
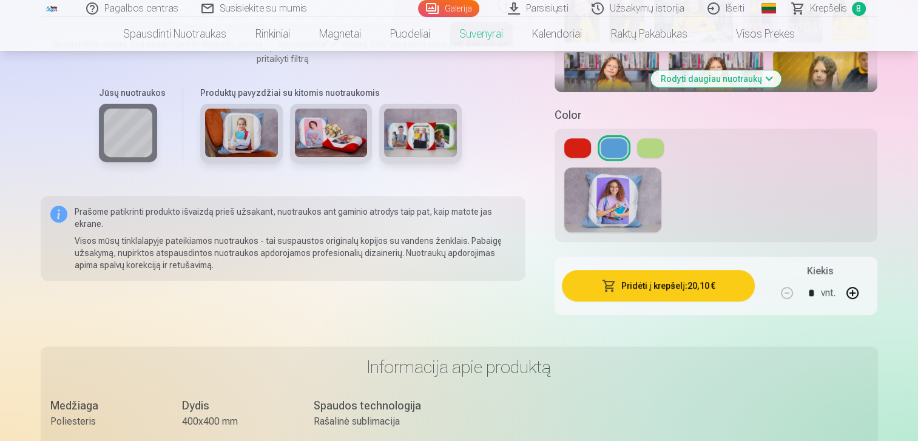
click at [707, 289] on button "Pridėti į krepšelį : 20,10 €" at bounding box center [659, 286] width 194 height 32
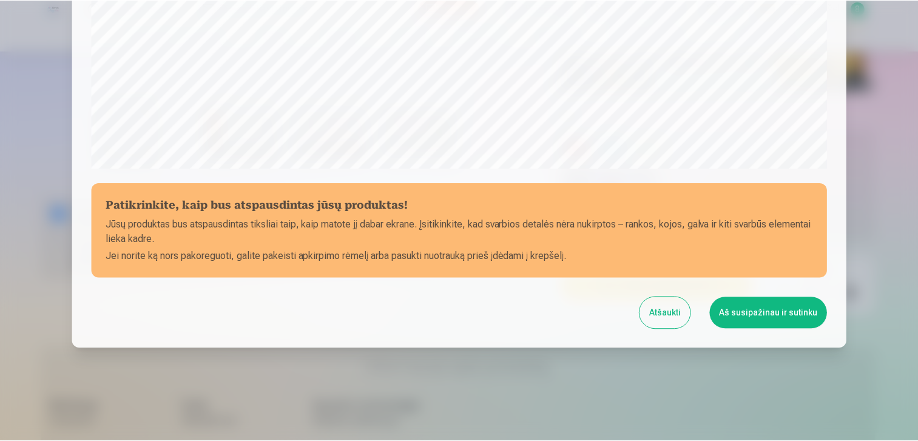
scroll to position [432, 0]
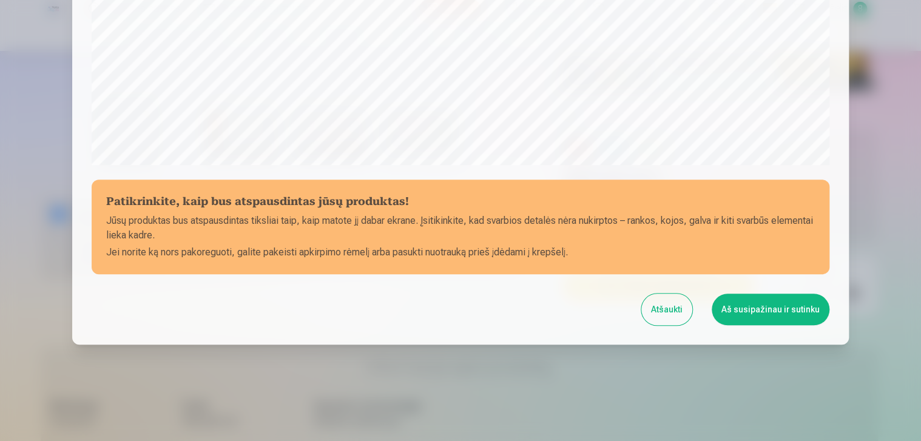
click at [671, 303] on button "Atšaukti" at bounding box center [666, 310] width 51 height 32
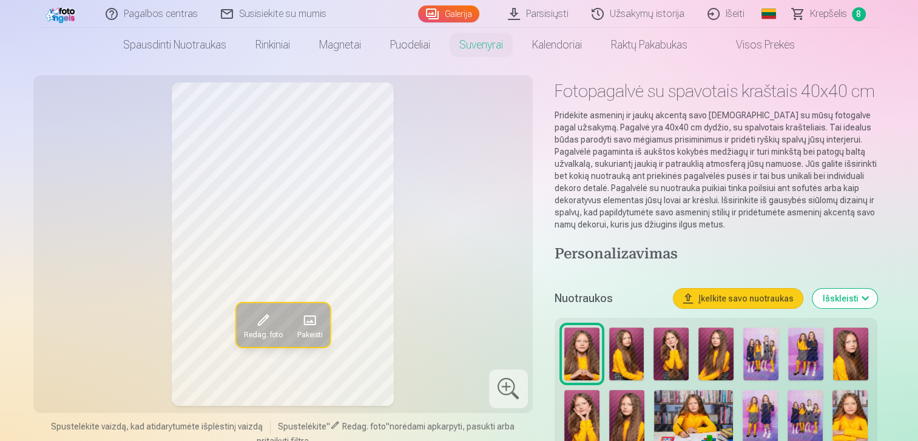
scroll to position [21, 0]
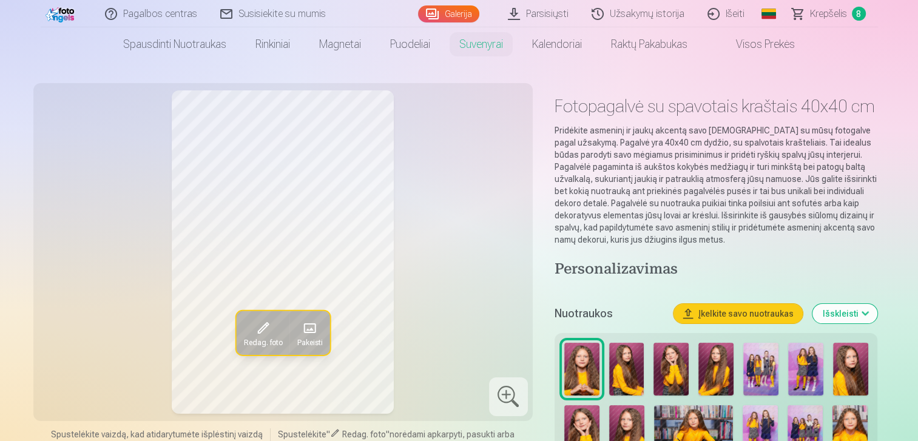
click at [255, 316] on button "Redag. foto" at bounding box center [262, 333] width 53 height 44
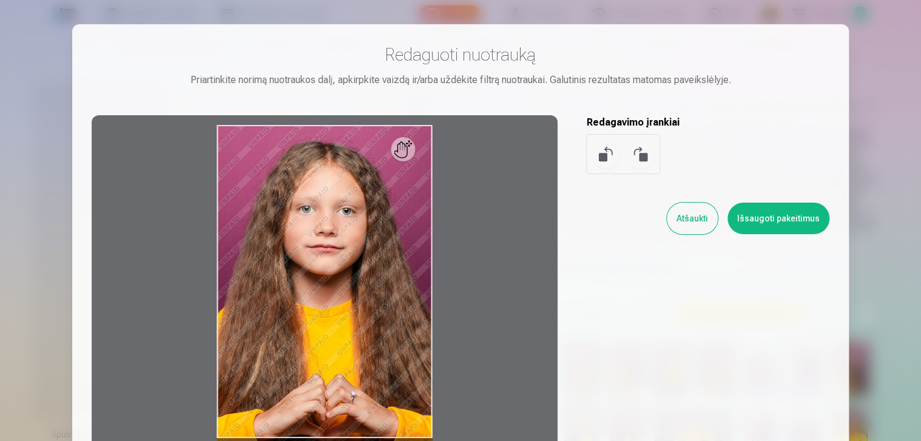
drag, startPoint x: 908, startPoint y: 112, endPoint x: 909, endPoint y: 136, distance: 24.3
click at [909, 136] on div at bounding box center [460, 220] width 921 height 441
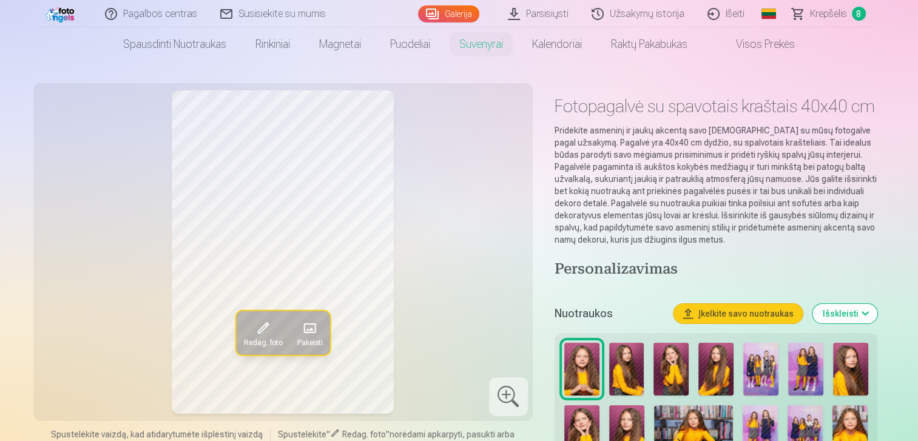
click at [267, 333] on span at bounding box center [262, 327] width 19 height 19
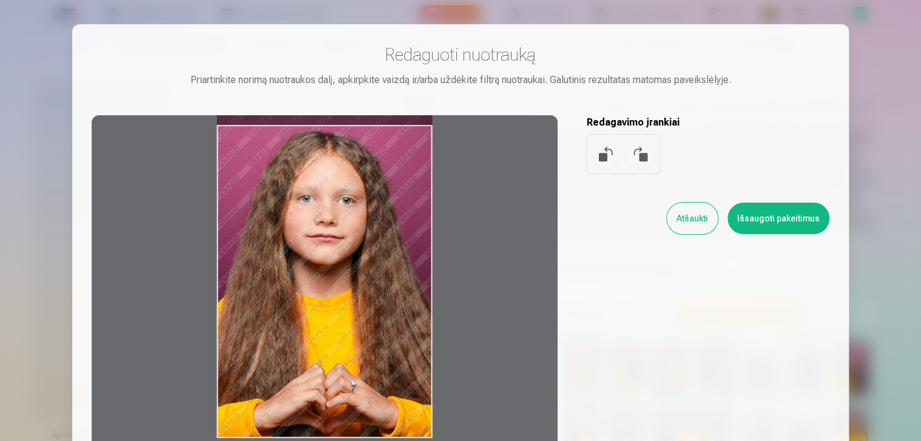
drag, startPoint x: 409, startPoint y: 157, endPoint x: 415, endPoint y: 120, distance: 38.0
click at [415, 120] on div at bounding box center [325, 281] width 466 height 332
drag, startPoint x: 497, startPoint y: 223, endPoint x: 590, endPoint y: 142, distance: 122.5
click at [590, 142] on div "Redaguoti nuotrauką Priartinkite norimą nuotraukos dalį, apkirpkite vaizdą ir/a…" at bounding box center [461, 246] width 738 height 404
click at [748, 211] on button "Išsaugoti pakeitimus" at bounding box center [778, 219] width 102 height 32
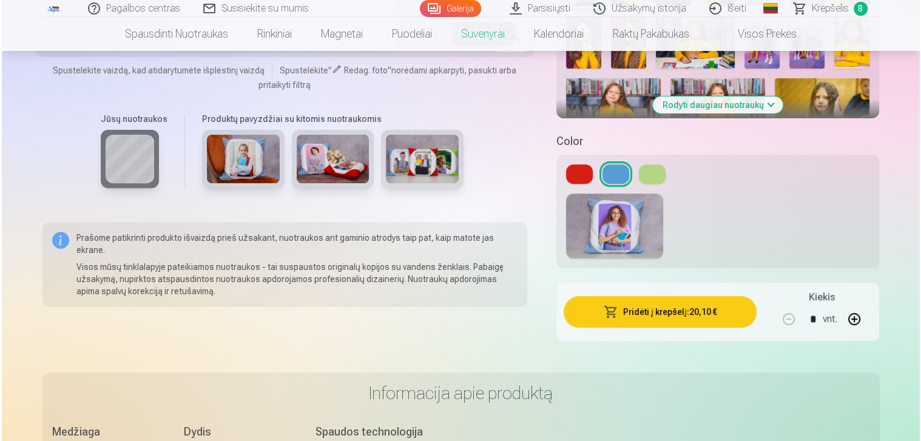
scroll to position [511, 0]
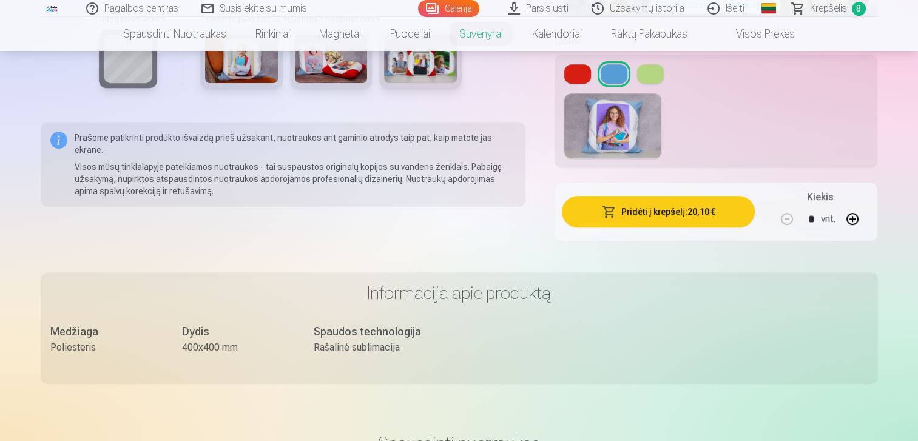
click at [683, 213] on button "Pridėti į krepšelį : 20,10 €" at bounding box center [659, 212] width 194 height 32
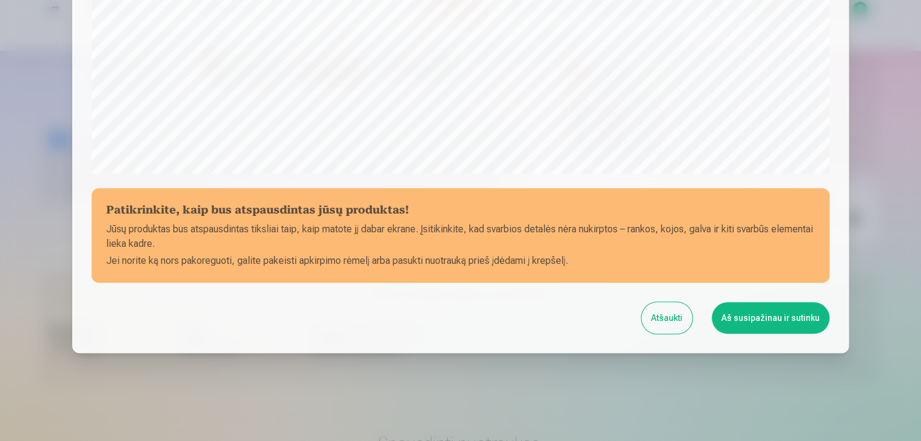
scroll to position [432, 0]
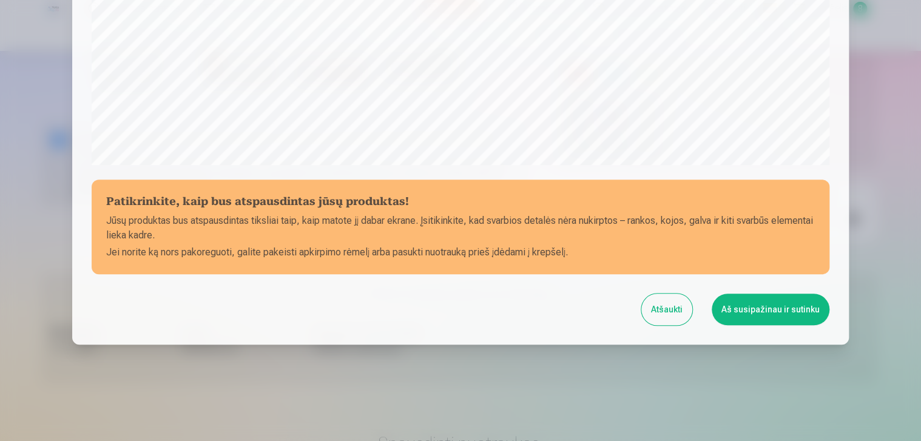
click at [776, 311] on button "Aš susipažinau ir sutinku" at bounding box center [771, 310] width 118 height 32
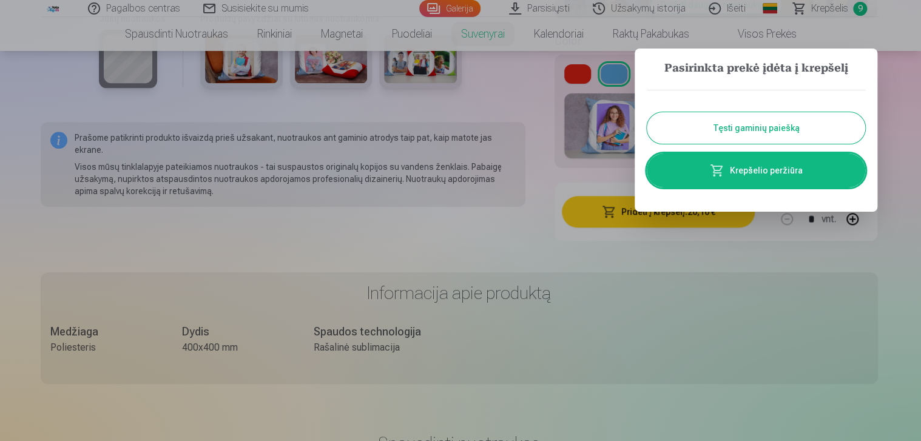
click at [791, 176] on link "Krepšelio peržiūra" at bounding box center [756, 170] width 218 height 34
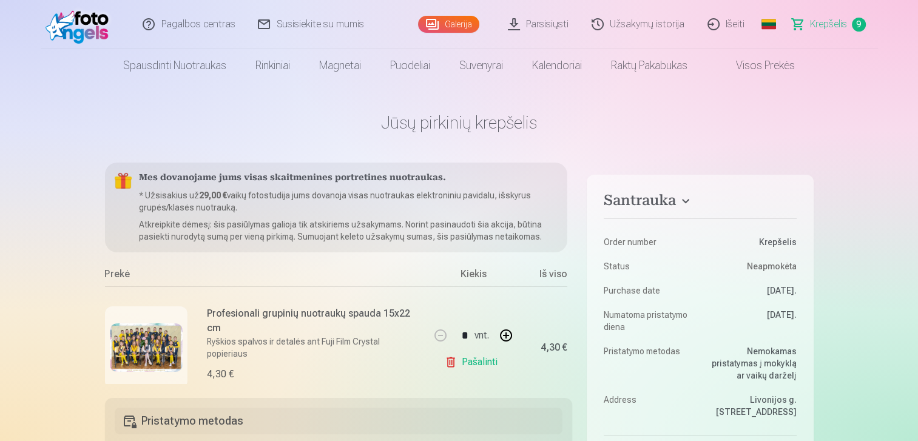
drag, startPoint x: 568, startPoint y: 187, endPoint x: 571, endPoint y: 196, distance: 9.0
click at [571, 196] on div "Mes dovanojame jums visas skaitmenines portretines nuotraukas. * Užsisakius už …" at bounding box center [339, 273] width 468 height 221
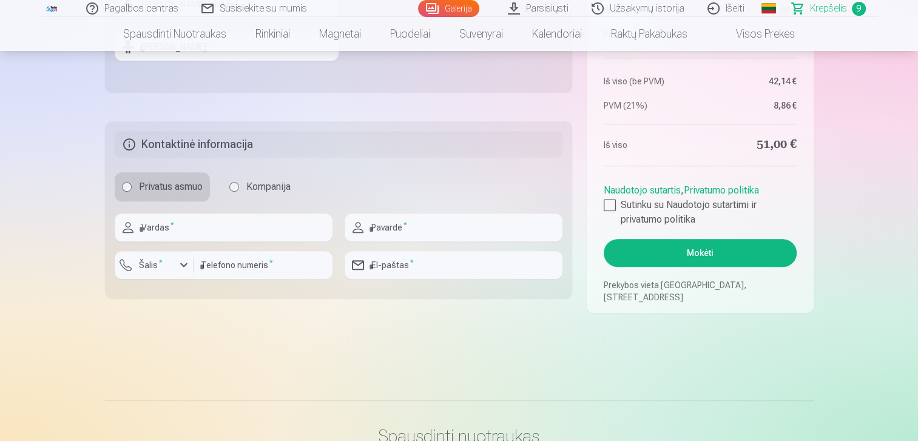
scroll to position [615, 0]
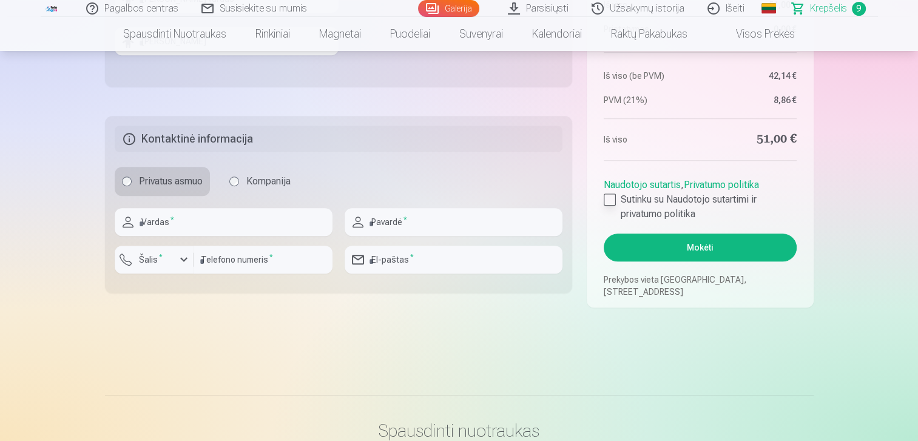
click at [612, 198] on div at bounding box center [610, 200] width 12 height 12
click at [665, 246] on button "Mokėti" at bounding box center [700, 248] width 192 height 28
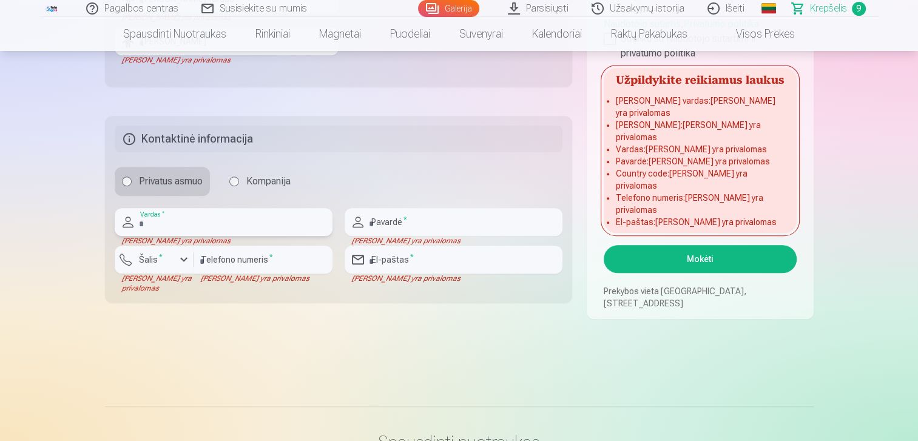
click at [194, 235] on input "text" at bounding box center [224, 222] width 218 height 28
click at [207, 214] on input "text" at bounding box center [224, 222] width 218 height 28
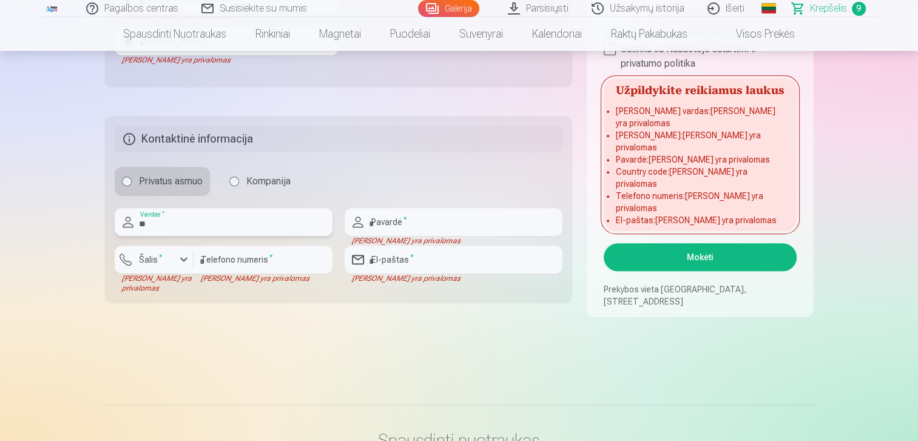
type input "*"
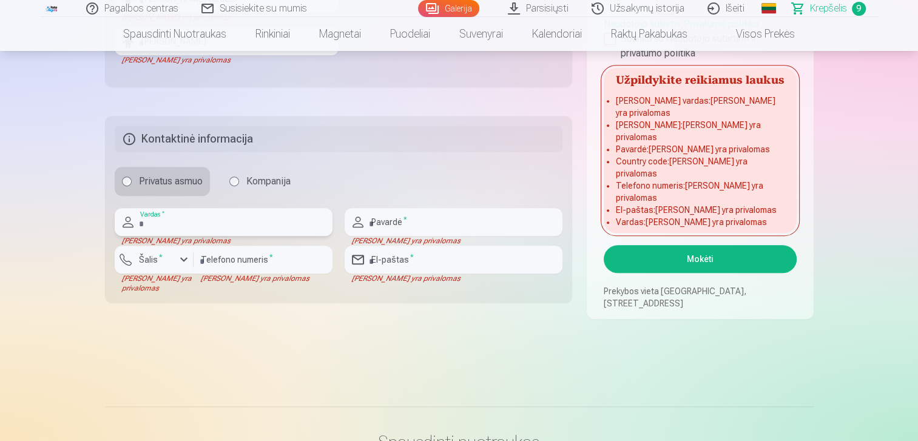
type input "*"
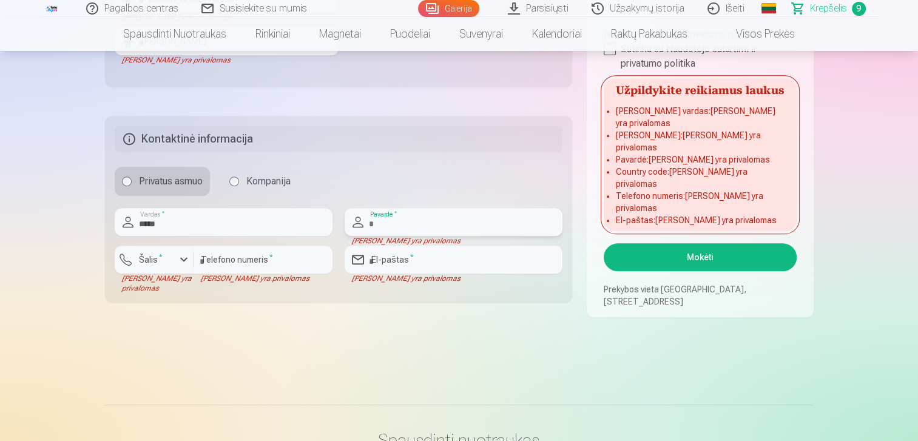
click at [399, 215] on input "text" at bounding box center [454, 222] width 218 height 28
click at [172, 222] on input "*****" at bounding box center [224, 222] width 218 height 28
type input "*"
type input "**********"
click at [448, 226] on input "text" at bounding box center [454, 222] width 218 height 28
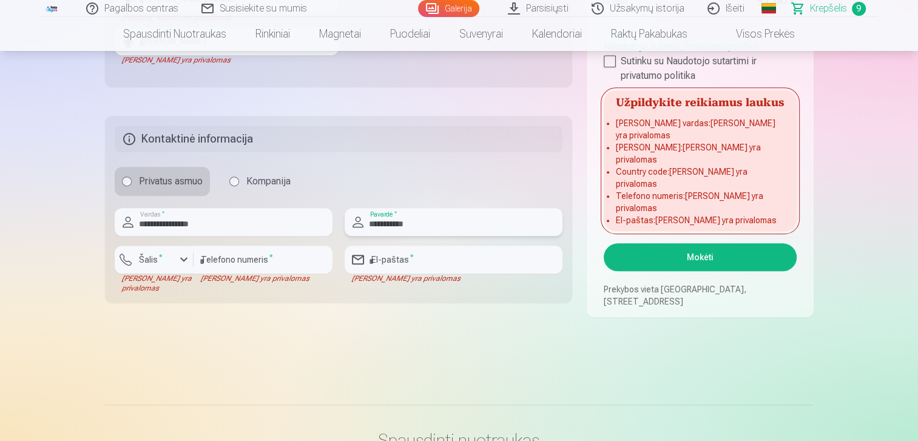
type input "**********"
click at [239, 266] on input "number" at bounding box center [263, 260] width 139 height 28
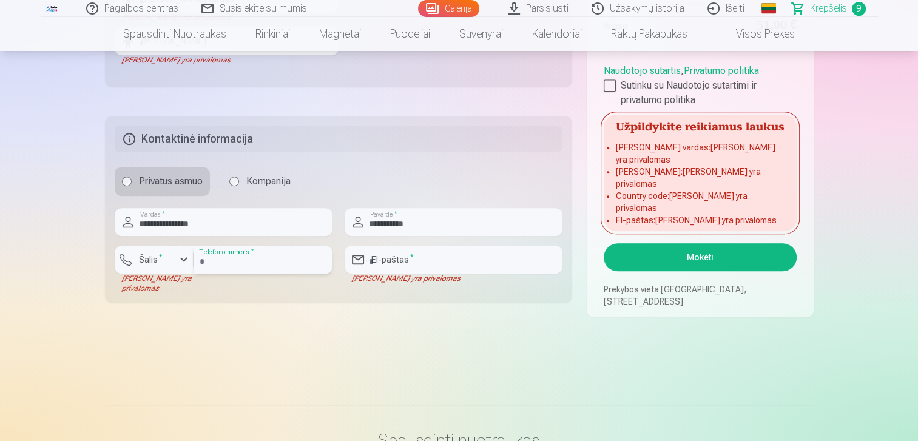
type input "**********"
click at [397, 255] on input "email" at bounding box center [454, 260] width 218 height 28
click at [254, 226] on input "**********" at bounding box center [224, 222] width 218 height 28
type input "*"
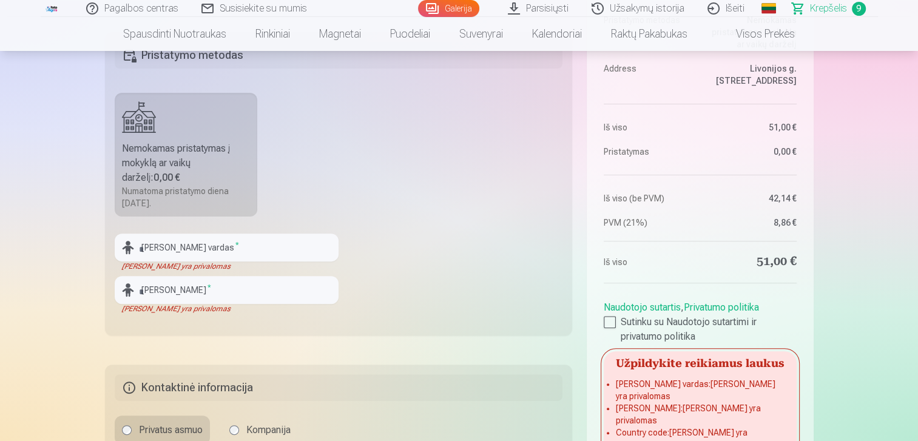
scroll to position [345, 0]
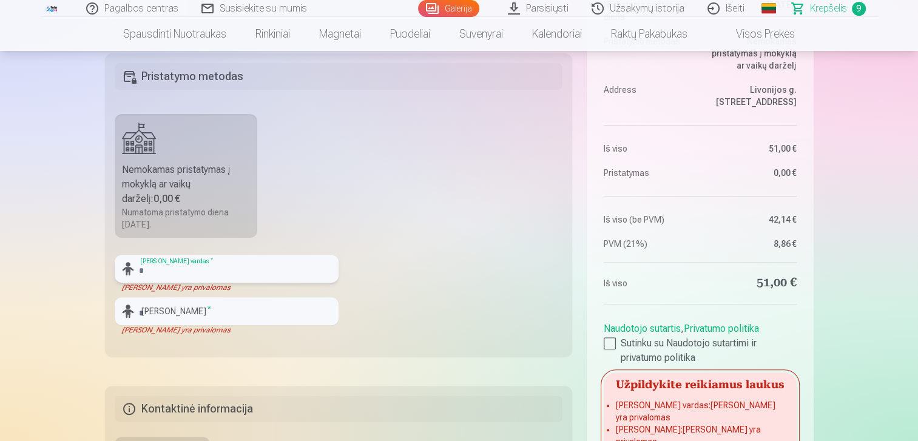
click at [245, 268] on input "text" at bounding box center [227, 269] width 224 height 28
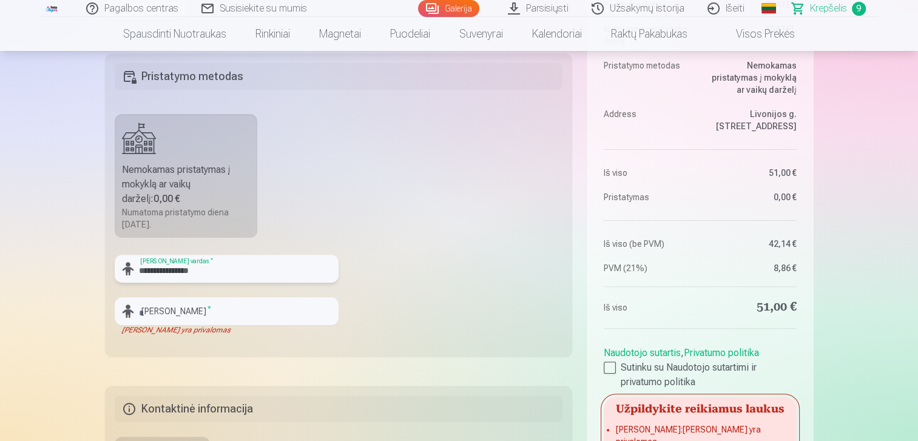
type input "**********"
click at [220, 308] on input "text" at bounding box center [227, 311] width 224 height 28
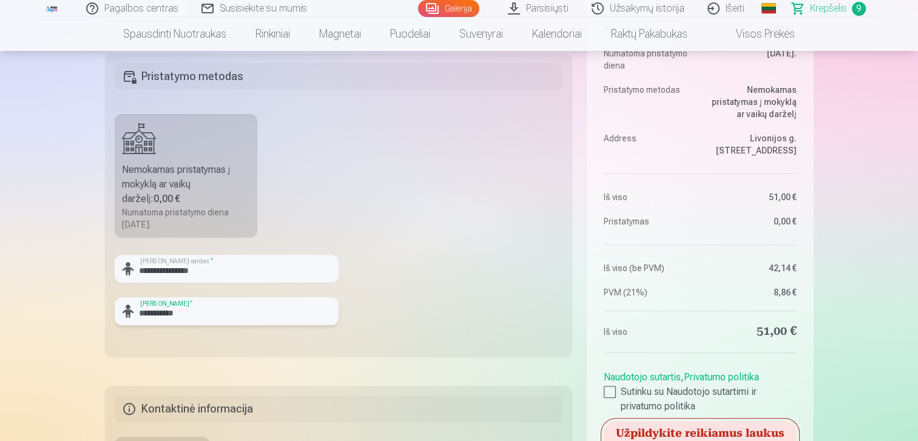
type input "**********"
click at [200, 178] on div "Nemokamas pristatymas į mokyklą ar vaikų darželį : 0,00 €" at bounding box center [186, 185] width 129 height 44
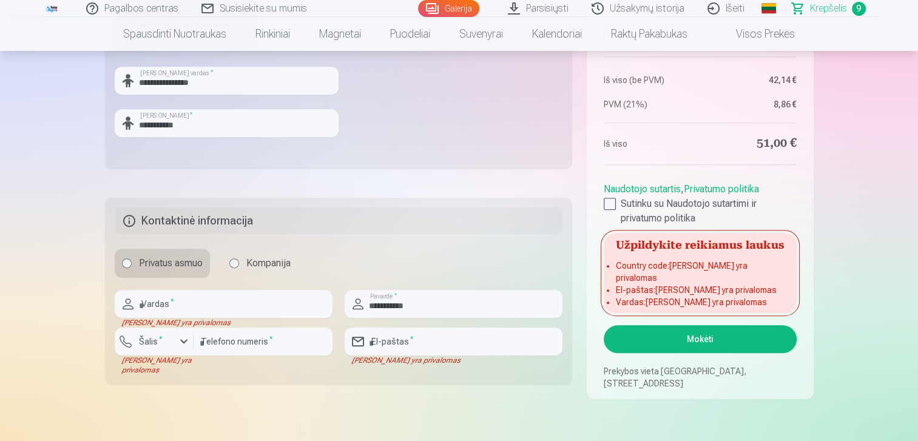
scroll to position [537, 0]
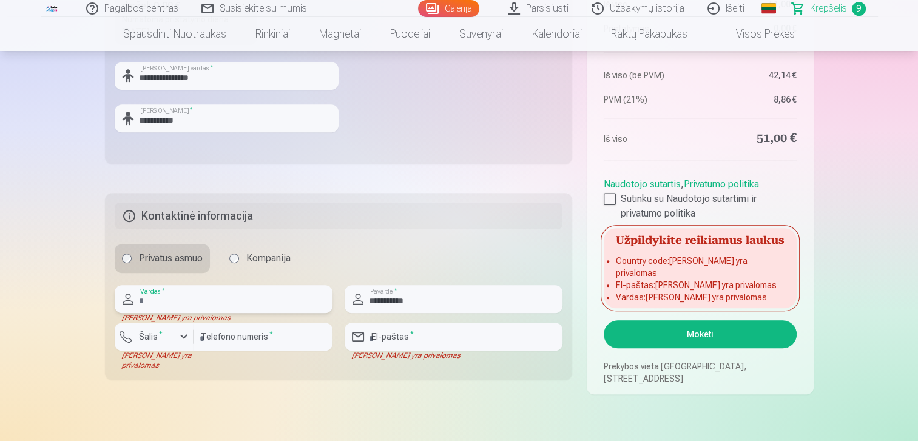
click at [264, 294] on input "text" at bounding box center [224, 299] width 218 height 28
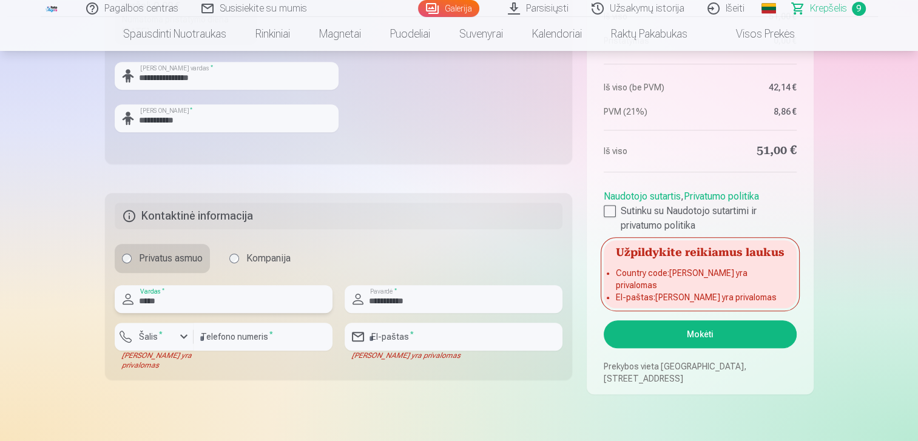
type input "*****"
click at [468, 298] on input "**********" at bounding box center [454, 299] width 218 height 28
type input "**********"
click at [445, 324] on input "email" at bounding box center [454, 337] width 218 height 28
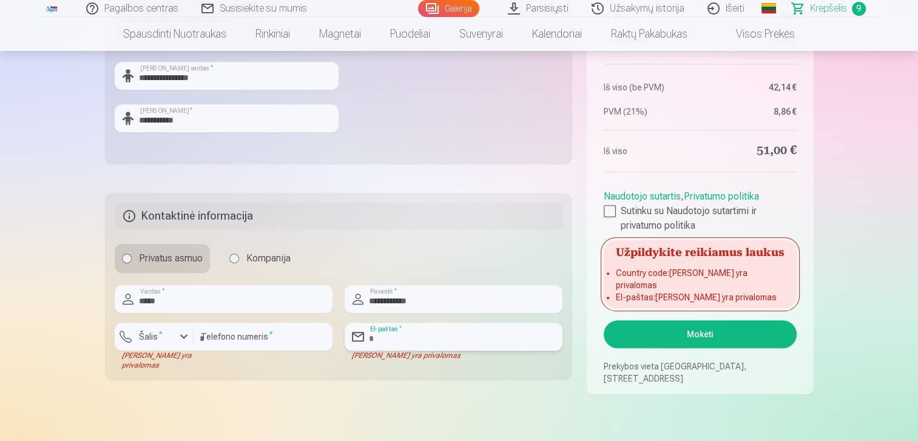
type input "**********"
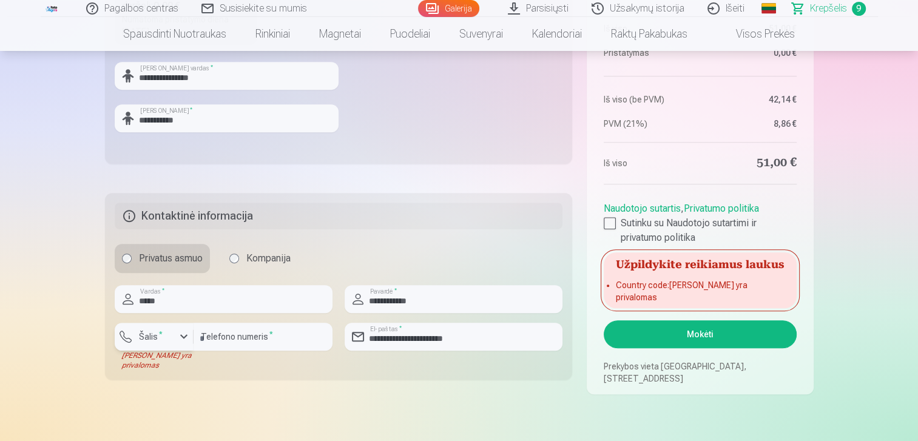
click at [178, 336] on div "button" at bounding box center [184, 336] width 15 height 15
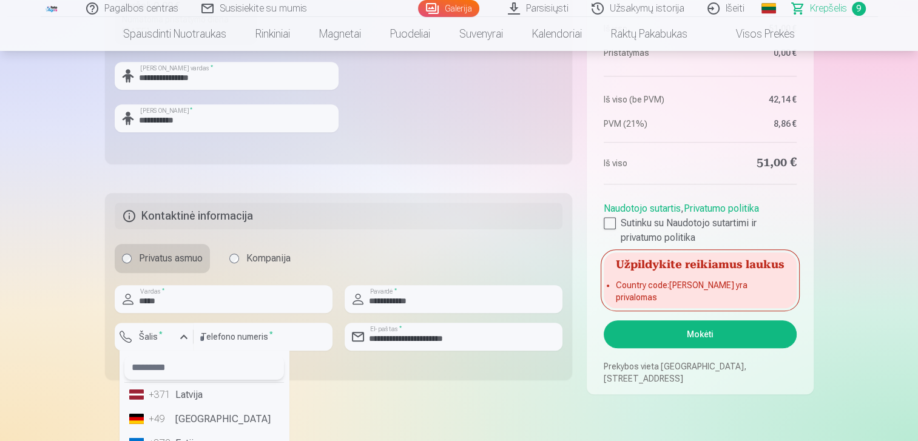
click at [187, 371] on input "text" at bounding box center [204, 367] width 160 height 24
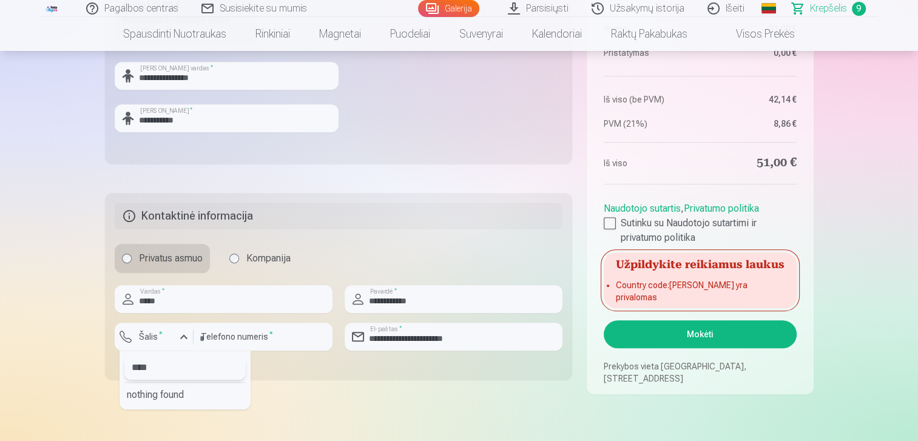
type input "****"
click at [185, 394] on div "nothing found" at bounding box center [184, 395] width 121 height 24
click at [177, 337] on div "button" at bounding box center [184, 336] width 15 height 15
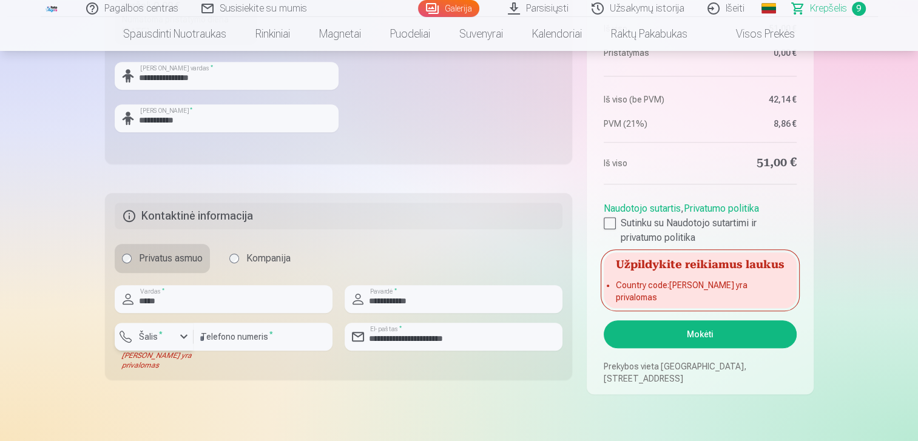
click at [177, 337] on div "button" at bounding box center [184, 336] width 15 height 15
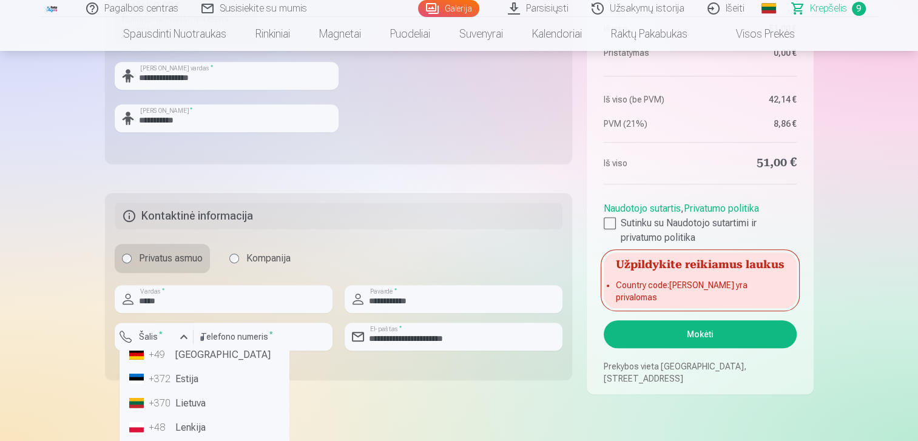
scroll to position [75, 0]
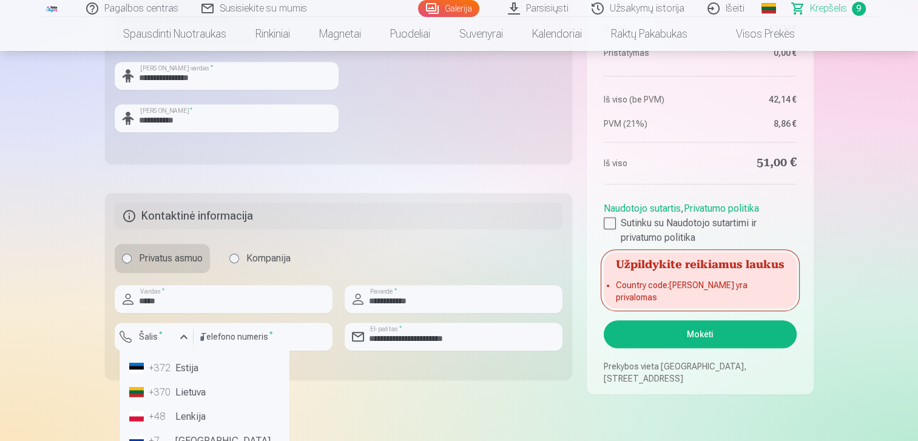
click at [236, 388] on li "+370 Lietuva" at bounding box center [204, 392] width 160 height 24
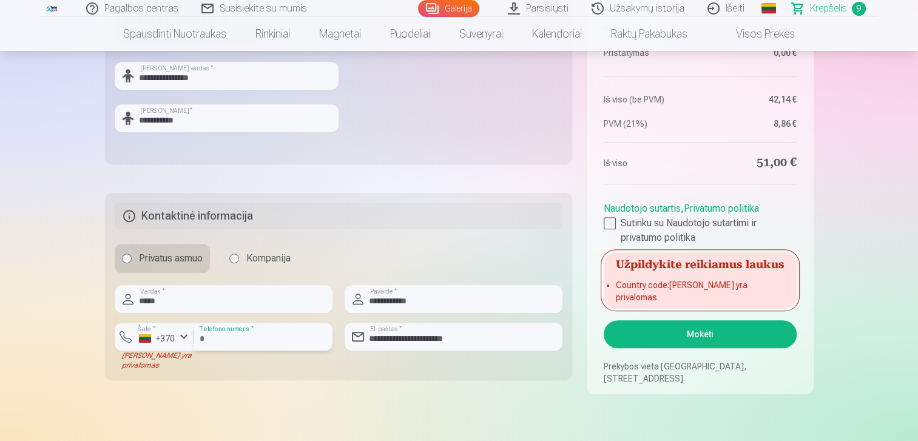
click at [243, 329] on input "**********" at bounding box center [263, 337] width 139 height 28
click at [218, 337] on input "**********" at bounding box center [263, 337] width 139 height 28
click at [252, 335] on input "********" at bounding box center [263, 337] width 139 height 28
type input "********"
click at [482, 379] on fieldset "**********" at bounding box center [339, 286] width 468 height 187
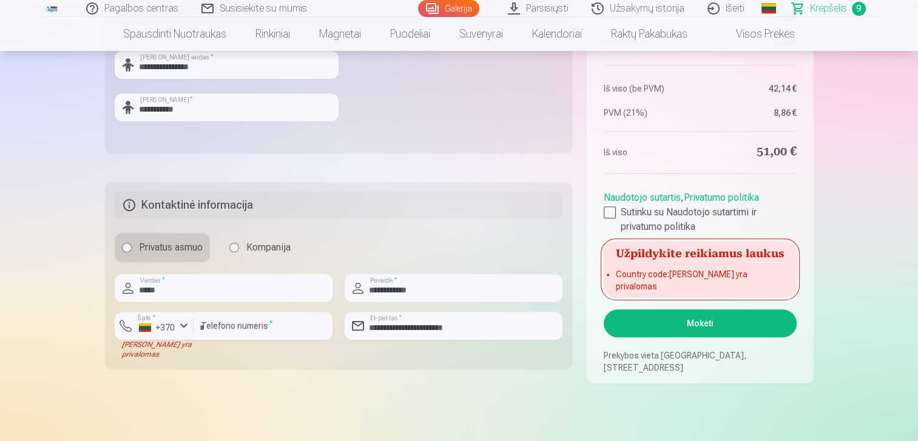
scroll to position [558, 0]
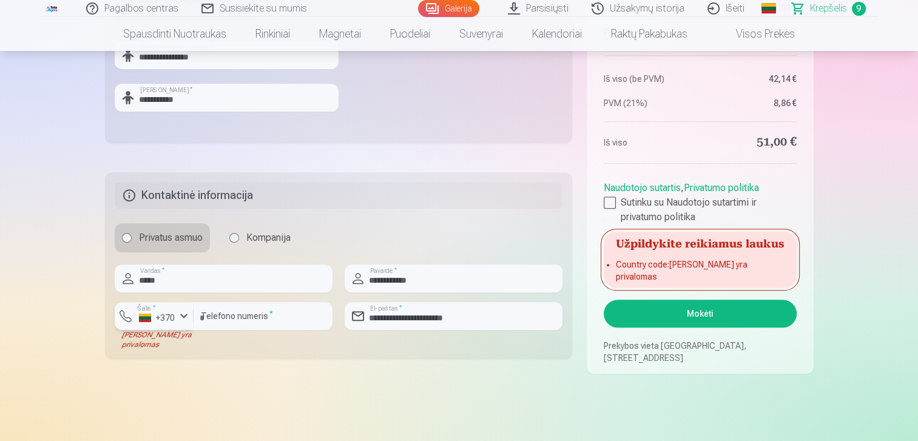
click at [153, 314] on div "+370" at bounding box center [157, 318] width 36 height 12
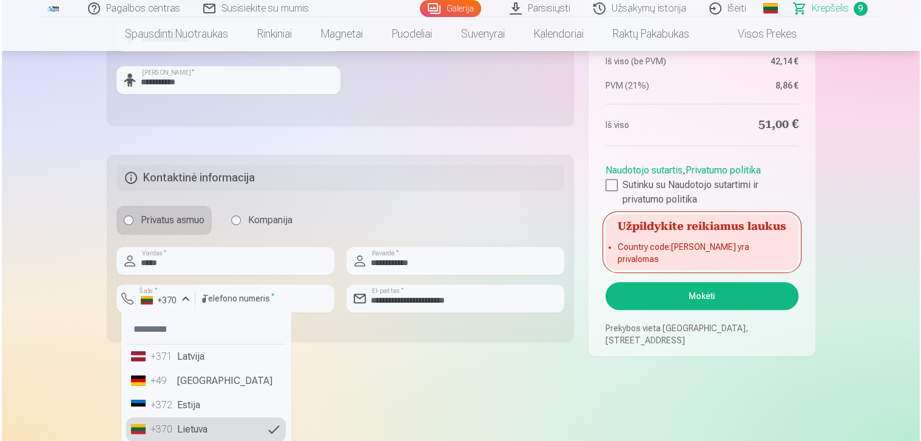
scroll to position [576, 0]
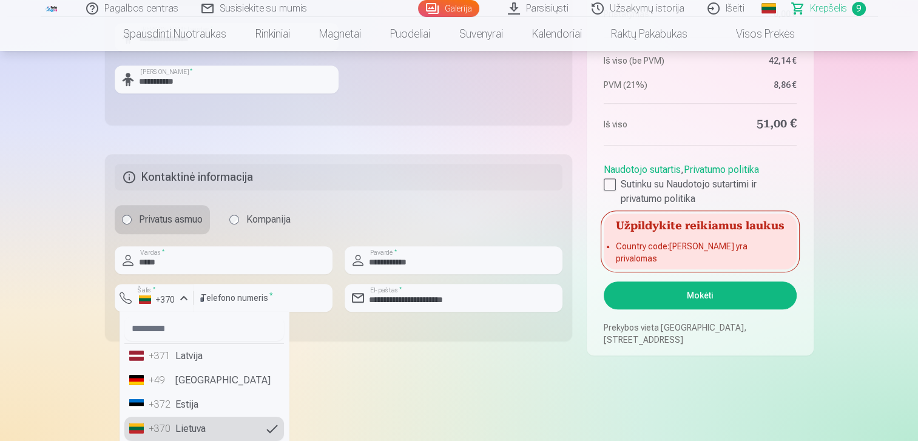
click at [189, 430] on li "+370 Lietuva" at bounding box center [204, 429] width 160 height 24
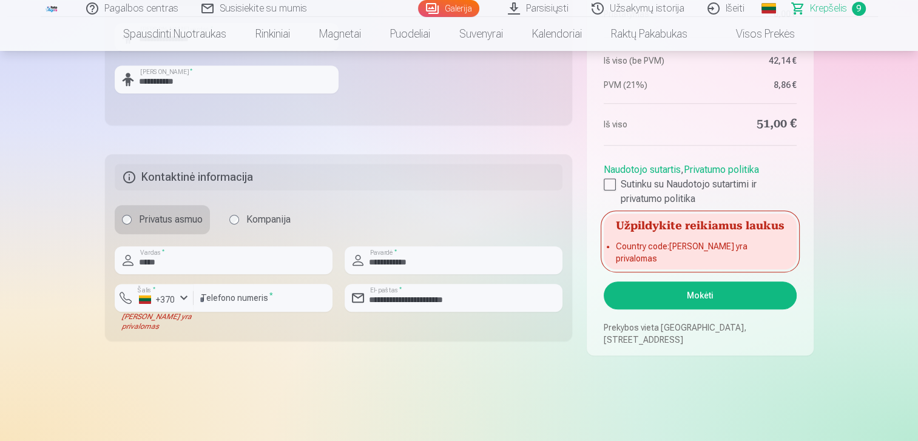
click at [661, 297] on button "Mokėti" at bounding box center [700, 295] width 192 height 28
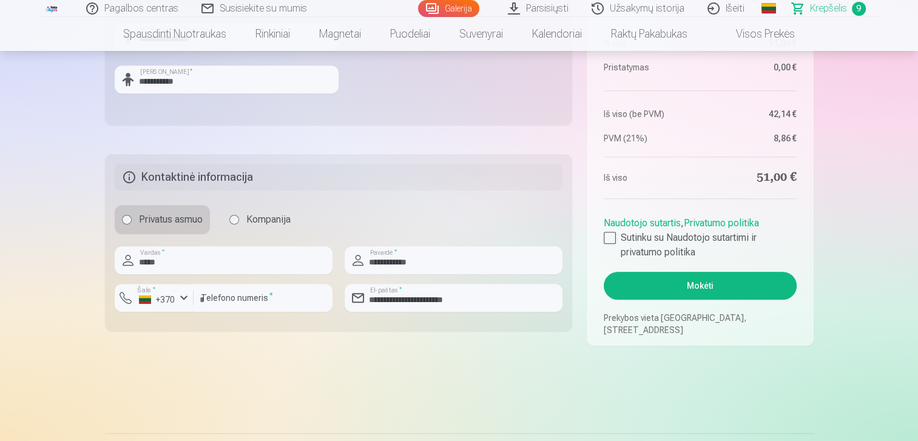
click at [678, 292] on button "Mokėti" at bounding box center [700, 286] width 192 height 28
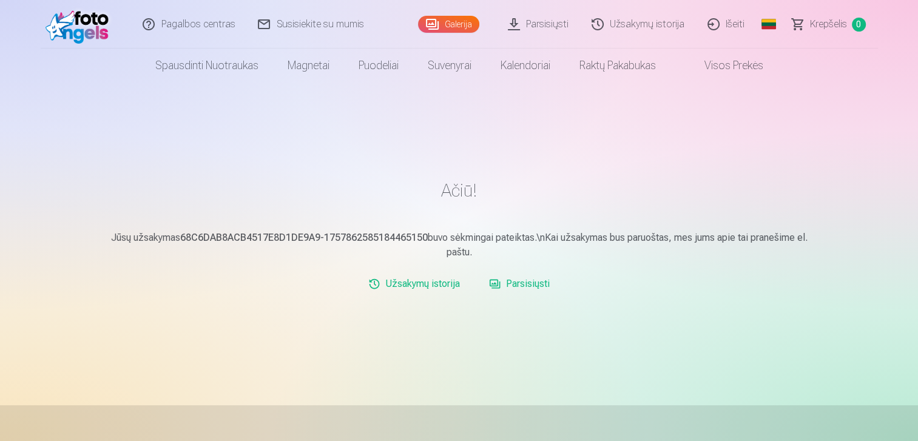
click at [713, 27] on link "Išeiti" at bounding box center [726, 24] width 60 height 49
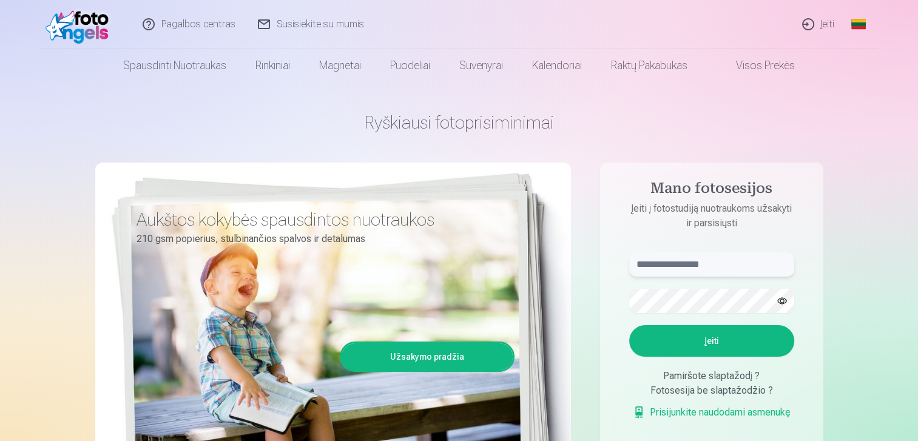
click at [693, 259] on input "text" at bounding box center [711, 264] width 165 height 24
type input "**********"
click at [696, 334] on button "Įeiti" at bounding box center [711, 341] width 165 height 32
